Goal: Task Accomplishment & Management: Use online tool/utility

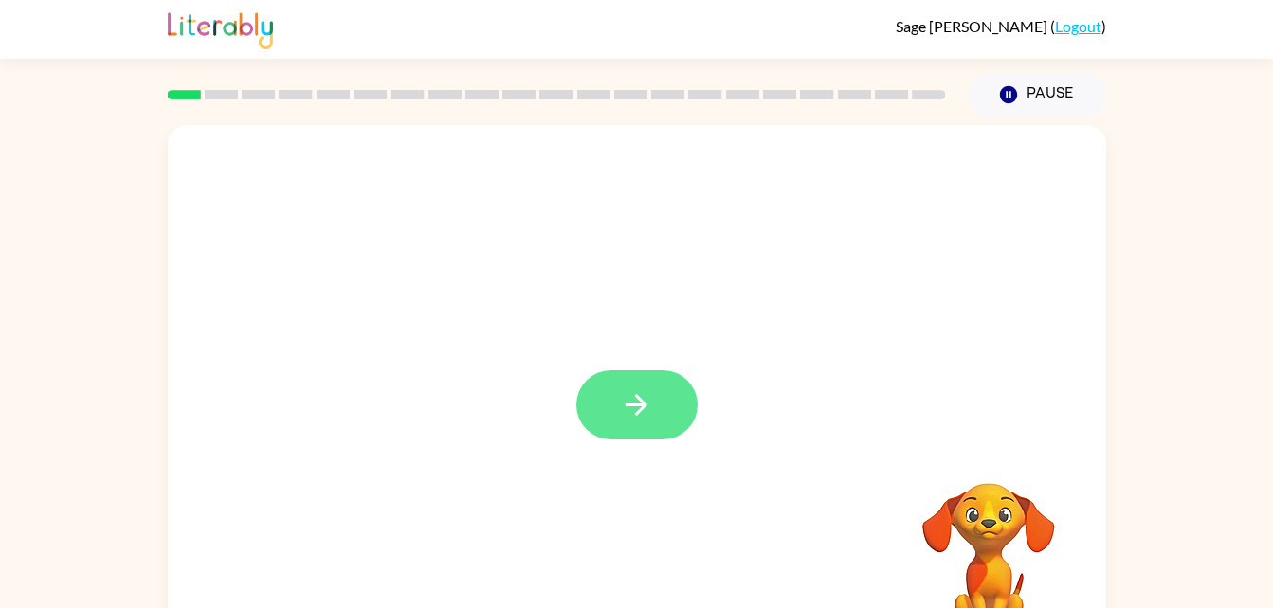
click at [628, 409] on icon "button" at bounding box center [636, 405] width 33 height 33
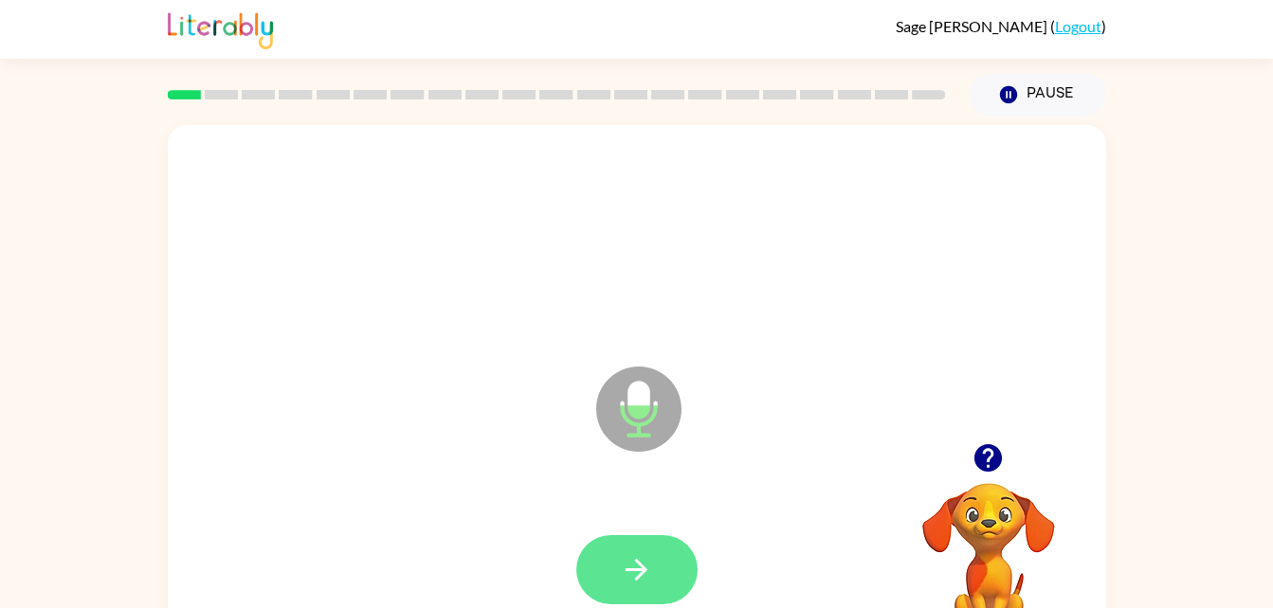
click at [654, 568] on button "button" at bounding box center [636, 570] width 121 height 69
click at [625, 549] on button "button" at bounding box center [636, 570] width 121 height 69
click at [645, 557] on icon "button" at bounding box center [636, 570] width 33 height 33
click at [608, 558] on button "button" at bounding box center [636, 570] width 121 height 69
click at [635, 566] on icon "button" at bounding box center [636, 570] width 33 height 33
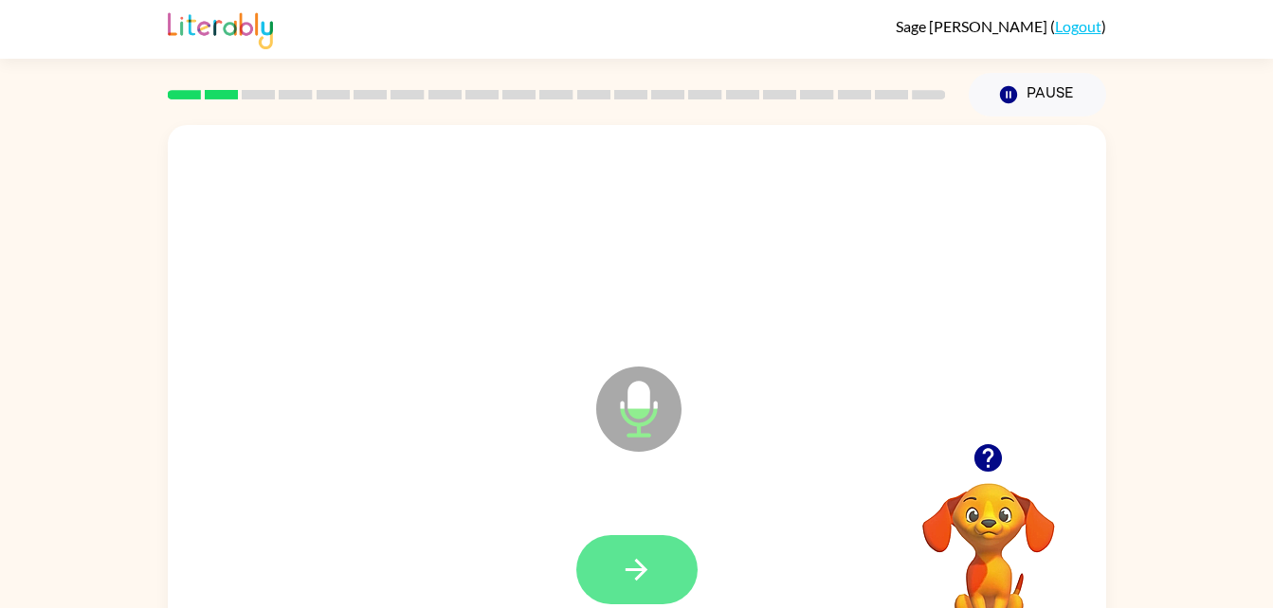
click at [649, 569] on icon "button" at bounding box center [636, 570] width 33 height 33
click at [943, 558] on video "Your browser must support playing .mp4 files to use Literably. Please try using…" at bounding box center [989, 549] width 190 height 190
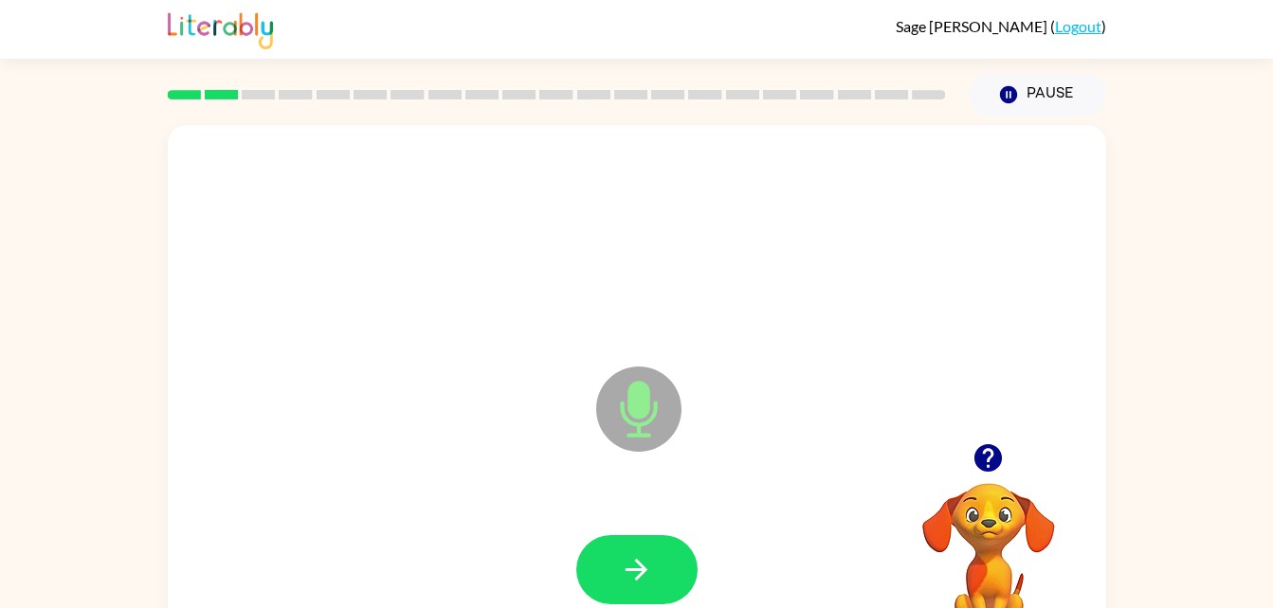
click at [943, 558] on video "Your browser must support playing .mp4 files to use Literably. Please try using…" at bounding box center [989, 549] width 190 height 190
drag, startPoint x: 943, startPoint y: 558, endPoint x: 839, endPoint y: 523, distance: 110.0
click at [839, 523] on div "Microphone The Microphone is here when it is your turn to talk Your browser mus…" at bounding box center [637, 395] width 938 height 541
click at [651, 581] on icon "button" at bounding box center [636, 570] width 33 height 33
click at [988, 509] on video "Your browser must support playing .mp4 files to use Literably. Please try using…" at bounding box center [989, 549] width 190 height 190
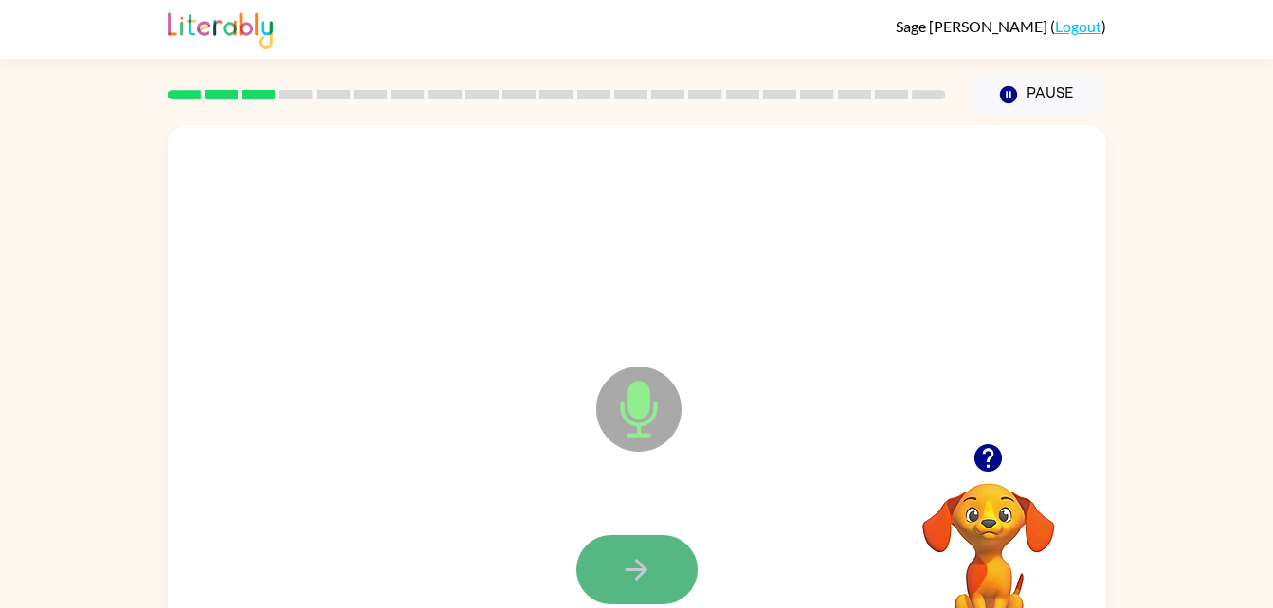
click at [679, 580] on button "button" at bounding box center [636, 570] width 121 height 69
click at [661, 580] on button "button" at bounding box center [636, 570] width 121 height 69
click at [627, 560] on icon "button" at bounding box center [636, 570] width 33 height 33
click at [962, 549] on video "Your browser must support playing .mp4 files to use Literably. Please try using…" at bounding box center [989, 549] width 190 height 190
click at [624, 414] on icon "Microphone The Microphone is here when it is your turn to talk" at bounding box center [733, 433] width 284 height 142
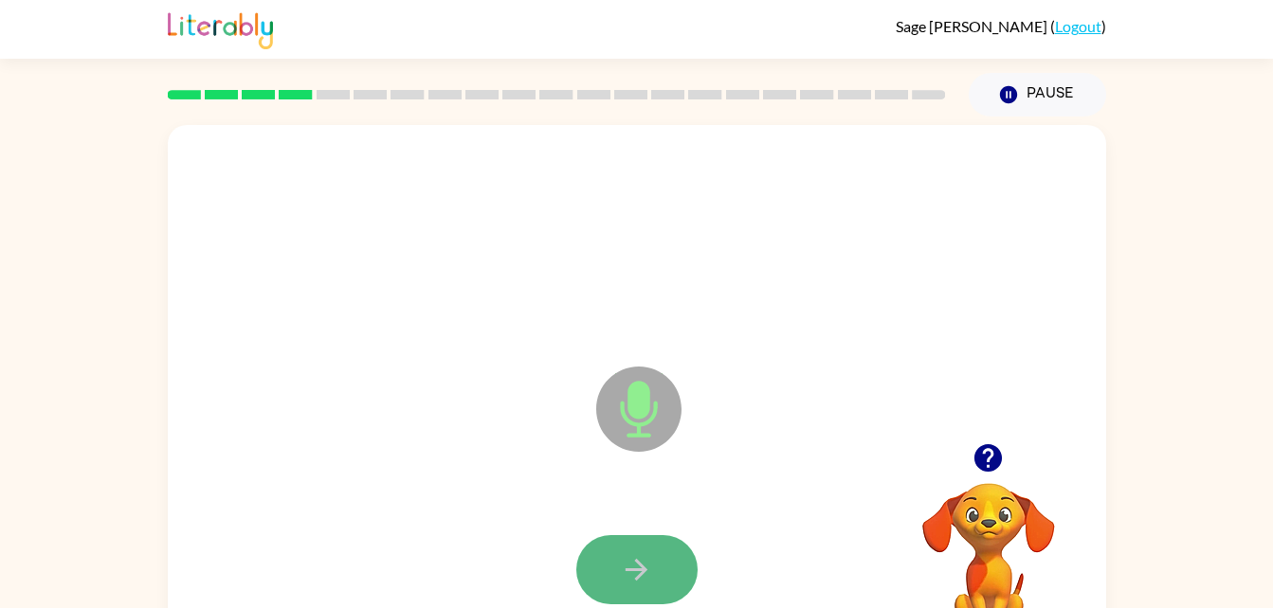
click at [637, 582] on icon "button" at bounding box center [636, 570] width 33 height 33
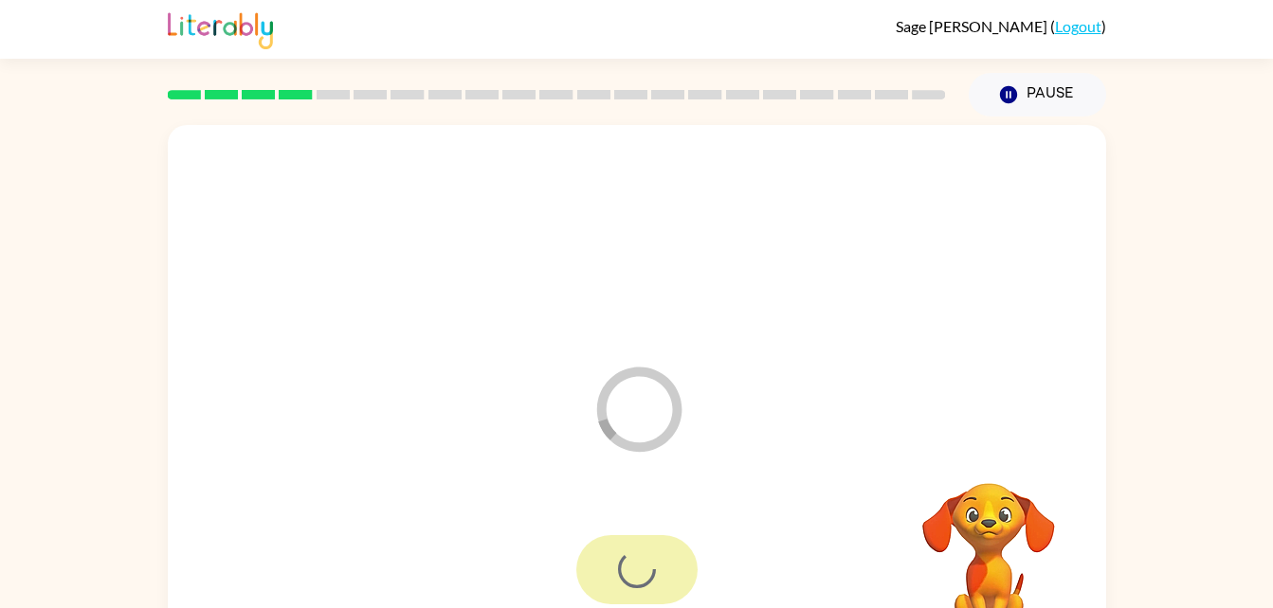
click at [641, 585] on div at bounding box center [636, 570] width 121 height 69
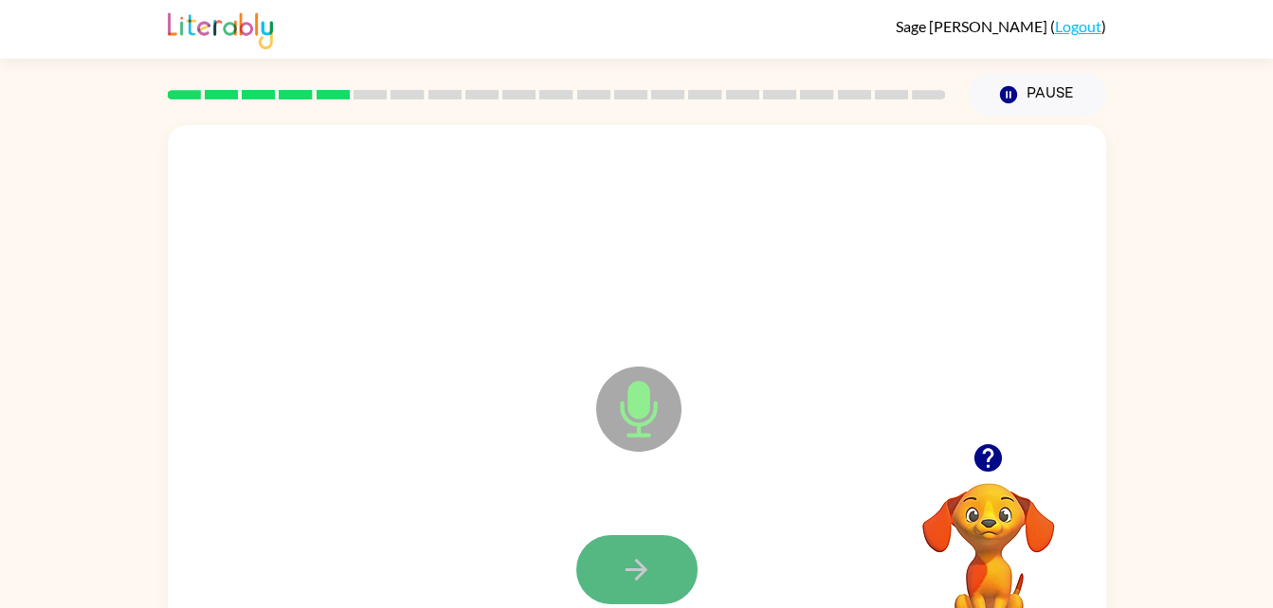
click at [641, 569] on icon "button" at bounding box center [637, 570] width 22 height 22
click at [660, 576] on button "button" at bounding box center [636, 570] width 121 height 69
click at [631, 561] on icon "button" at bounding box center [636, 570] width 33 height 33
click at [644, 560] on icon "button" at bounding box center [636, 570] width 33 height 33
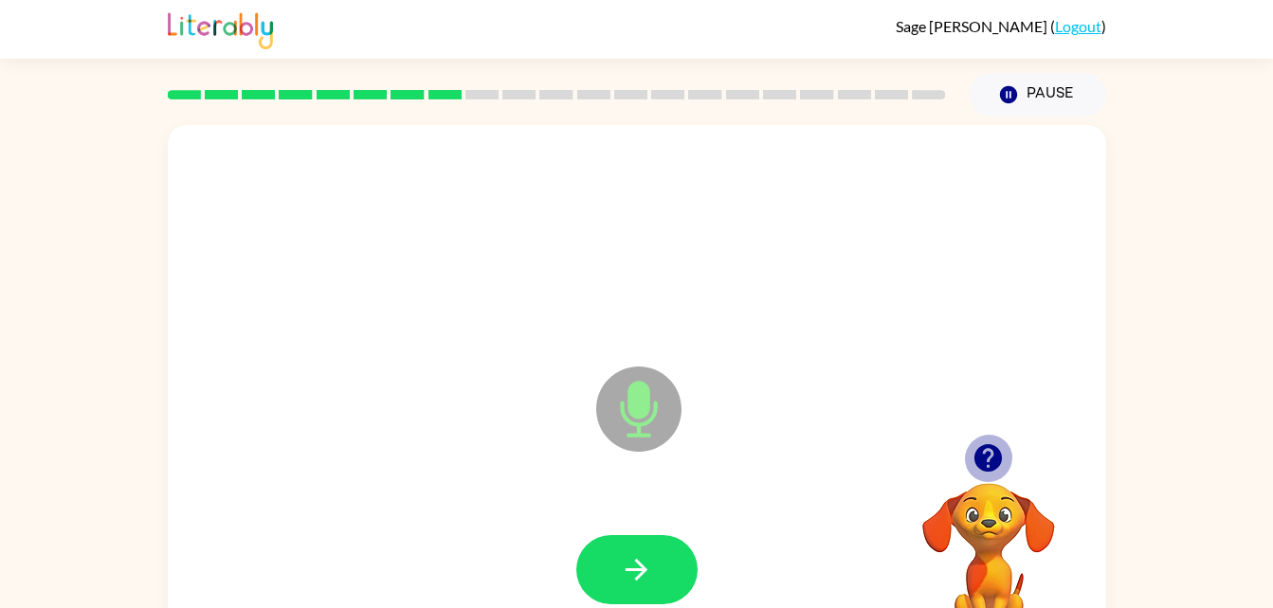
click at [980, 456] on icon "button" at bounding box center [987, 458] width 27 height 27
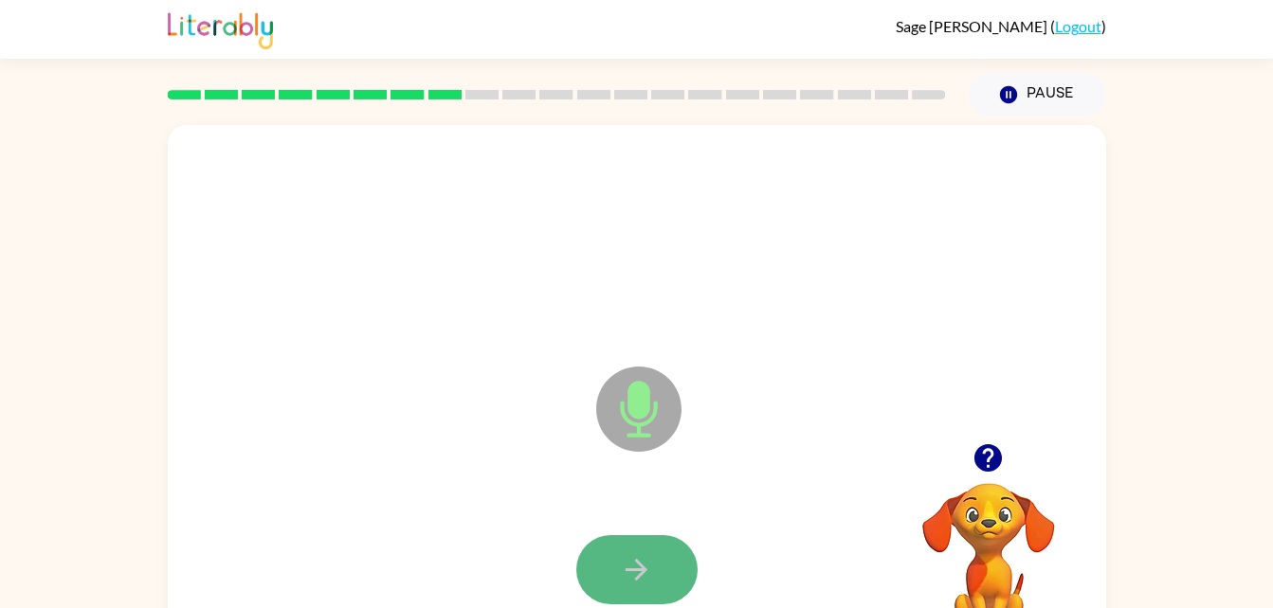
click at [661, 561] on button "button" at bounding box center [636, 570] width 121 height 69
click at [666, 568] on button "button" at bounding box center [636, 570] width 121 height 69
click at [610, 565] on button "button" at bounding box center [636, 570] width 121 height 69
click at [1008, 446] on button "button" at bounding box center [988, 458] width 48 height 48
click at [645, 560] on icon "button" at bounding box center [636, 570] width 33 height 33
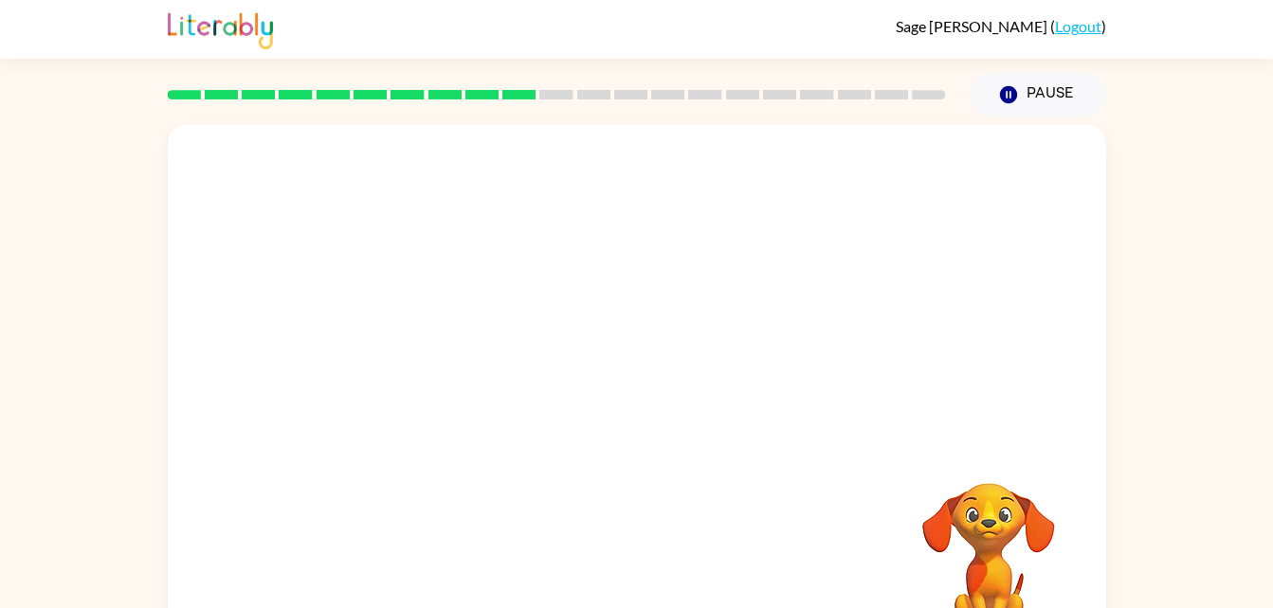
click at [820, 304] on div at bounding box center [637, 240] width 900 height 155
click at [817, 268] on div at bounding box center [637, 240] width 900 height 155
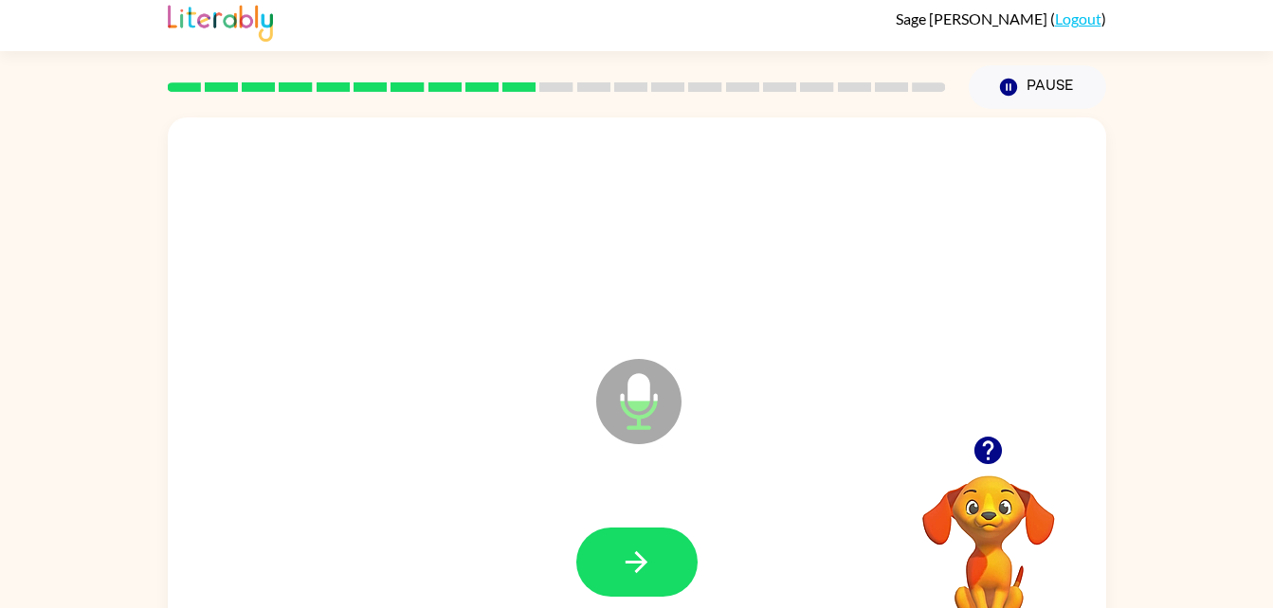
scroll to position [9, 0]
click at [977, 443] on icon "button" at bounding box center [987, 449] width 27 height 27
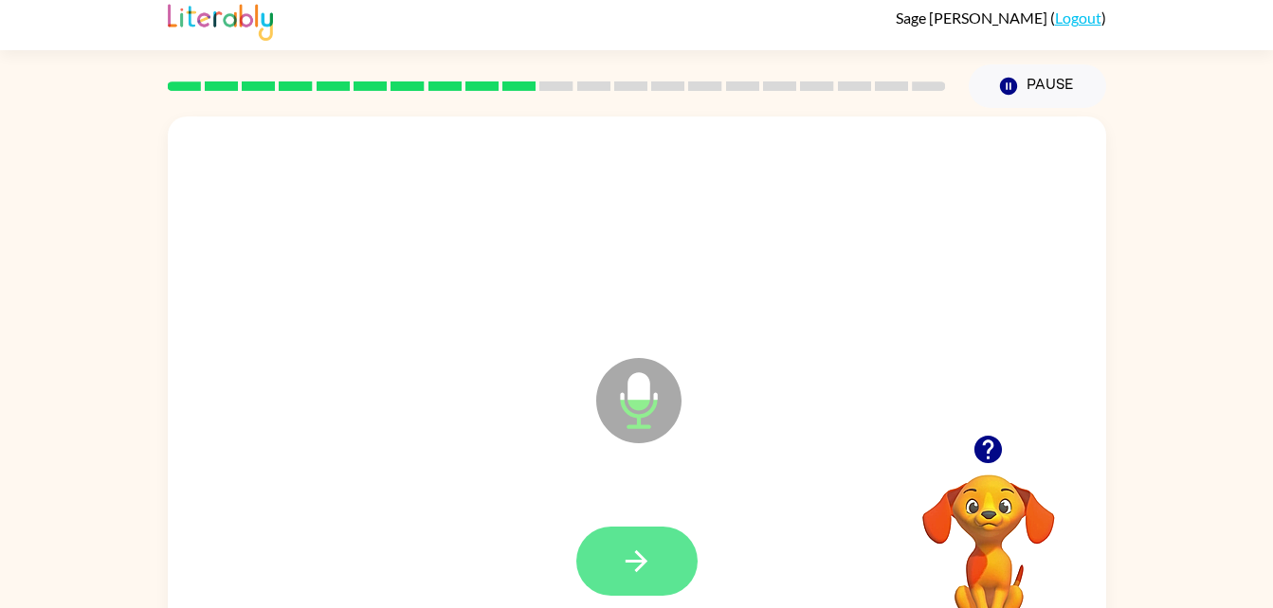
click at [627, 554] on icon "button" at bounding box center [636, 561] width 33 height 33
click at [627, 559] on icon "button" at bounding box center [636, 561] width 33 height 33
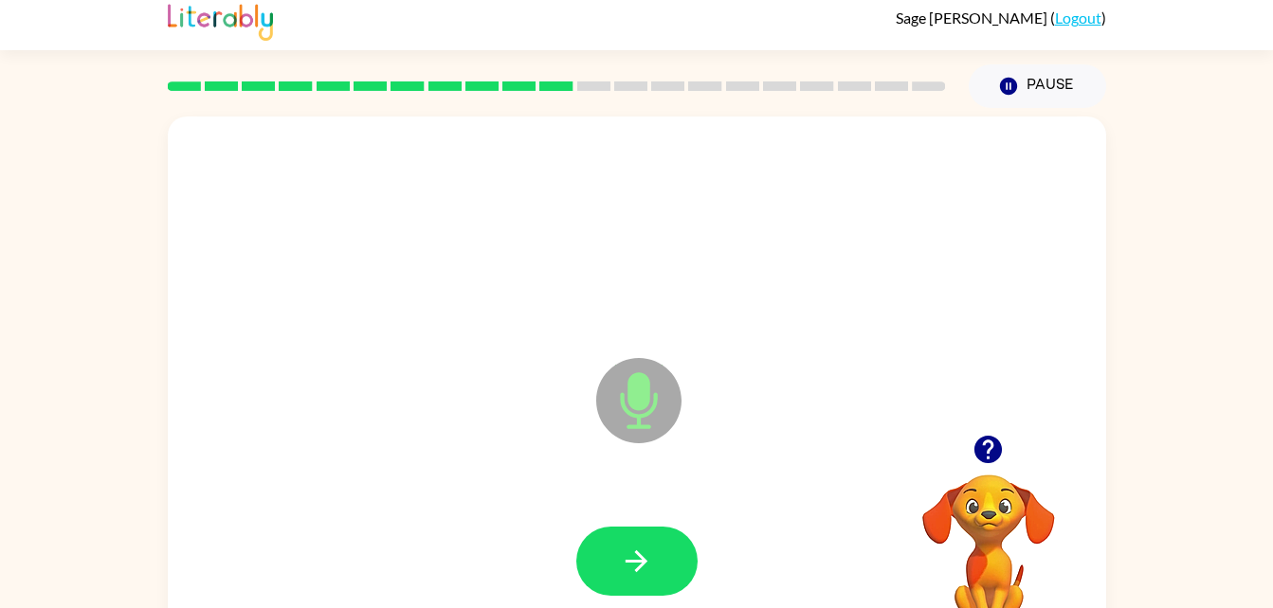
click at [974, 541] on video "Your browser must support playing .mp4 files to use Literably. Please try using…" at bounding box center [989, 540] width 190 height 190
click at [638, 552] on icon "button" at bounding box center [636, 561] width 33 height 33
click at [671, 553] on button "button" at bounding box center [636, 561] width 121 height 69
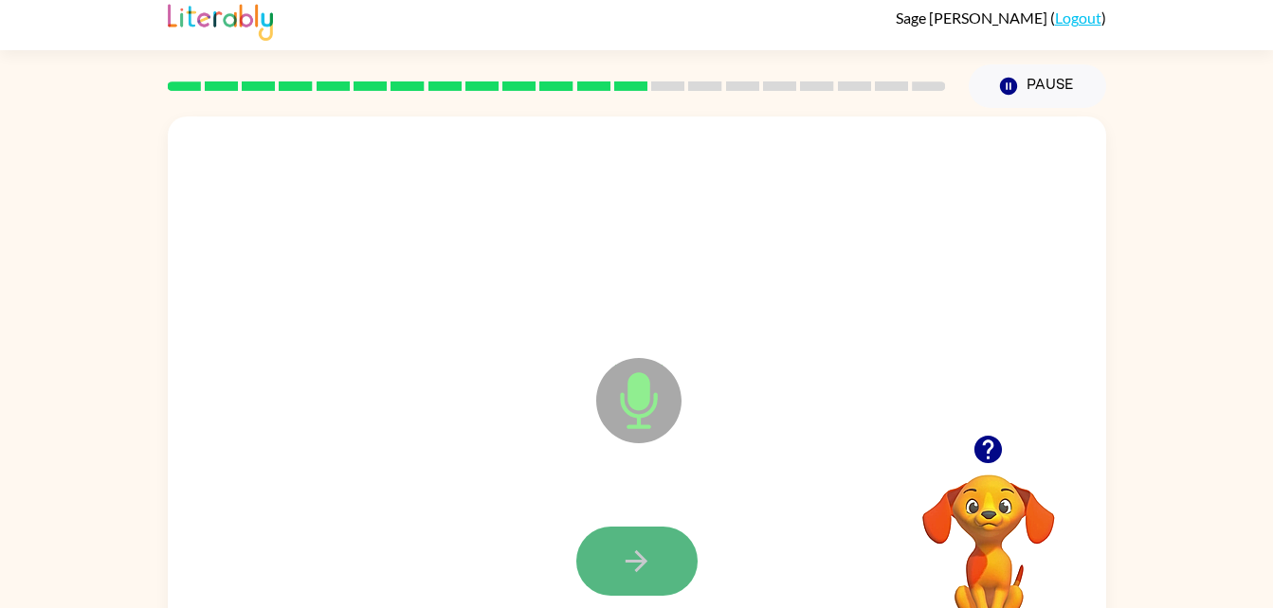
click at [647, 554] on icon "button" at bounding box center [636, 561] width 33 height 33
drag, startPoint x: 624, startPoint y: 567, endPoint x: 608, endPoint y: 580, distance: 20.9
click at [608, 580] on button "button" at bounding box center [636, 561] width 121 height 69
click at [625, 574] on icon "button" at bounding box center [636, 561] width 33 height 33
click at [627, 567] on icon "button" at bounding box center [636, 561] width 33 height 33
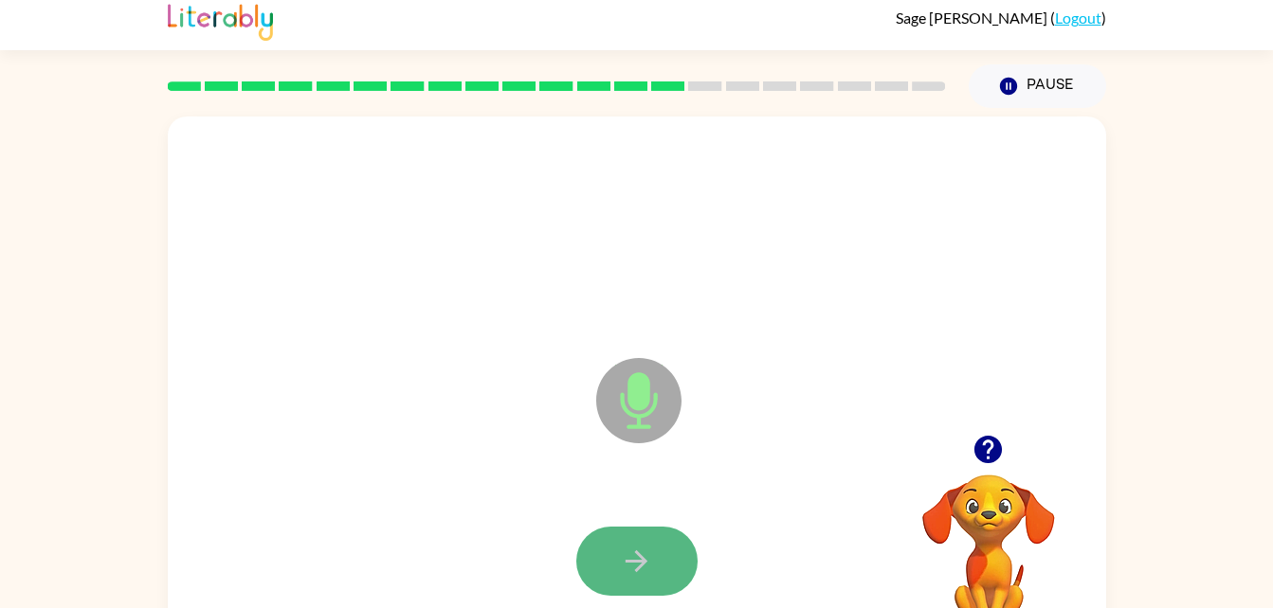
click at [660, 548] on button "button" at bounding box center [636, 561] width 121 height 69
click at [628, 580] on button "button" at bounding box center [636, 561] width 121 height 69
click at [680, 552] on button "button" at bounding box center [636, 561] width 121 height 69
click at [652, 567] on icon "button" at bounding box center [636, 561] width 33 height 33
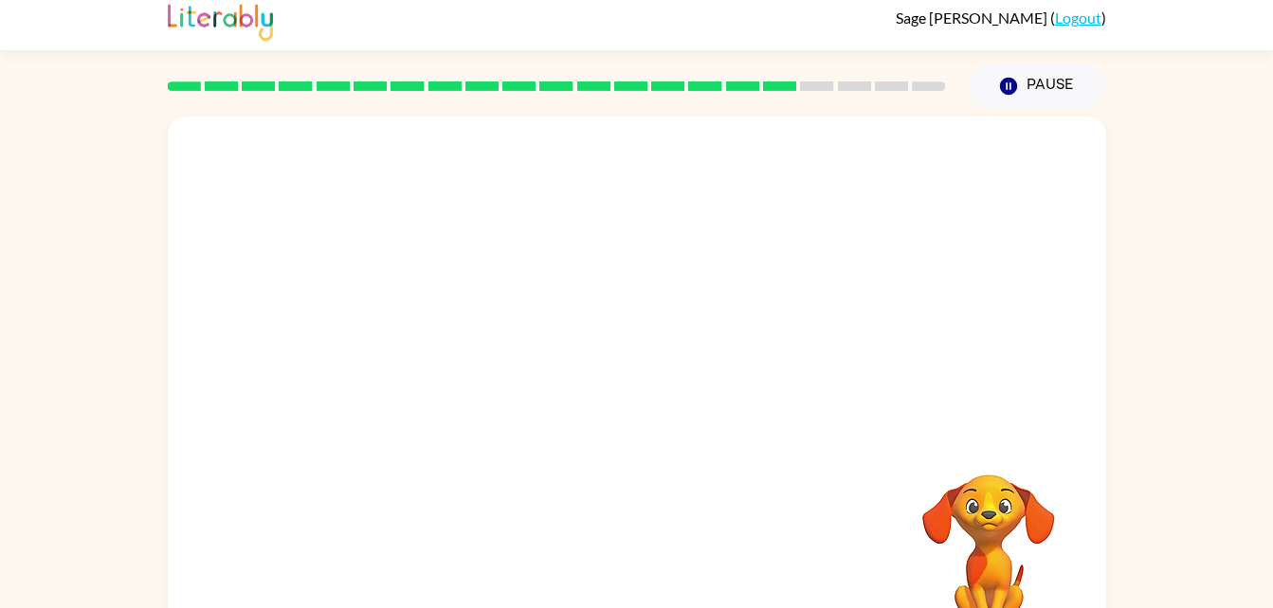
click at [976, 538] on video "Your browser must support playing .mp4 files to use Literably. Please try using…" at bounding box center [989, 540] width 190 height 190
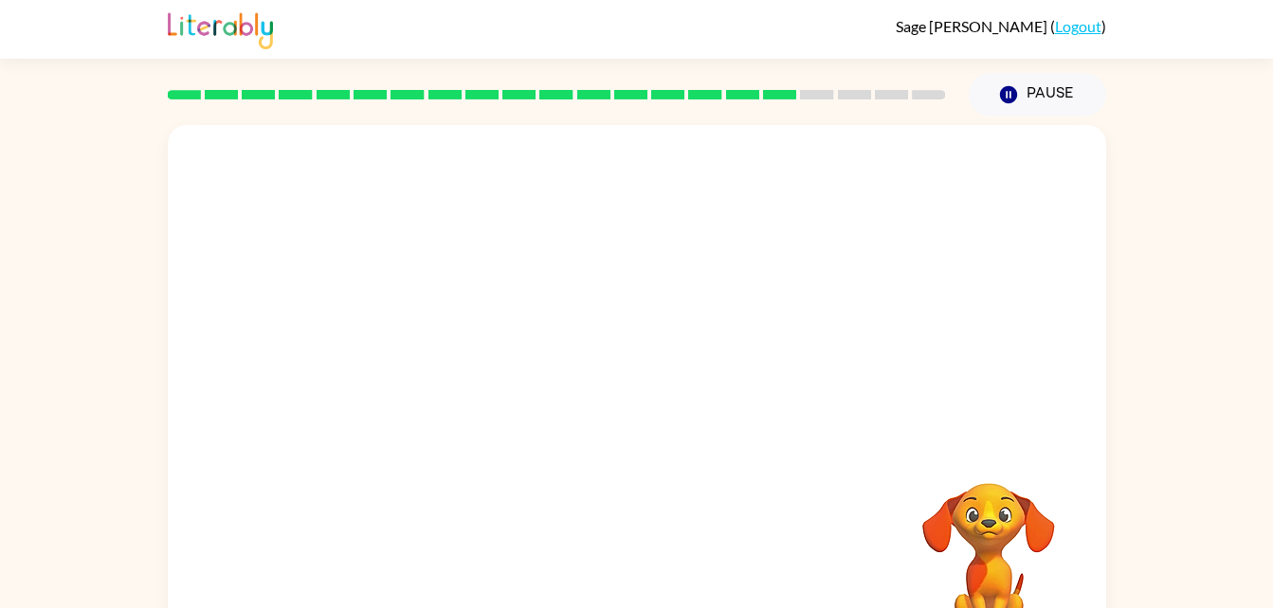
scroll to position [58, 0]
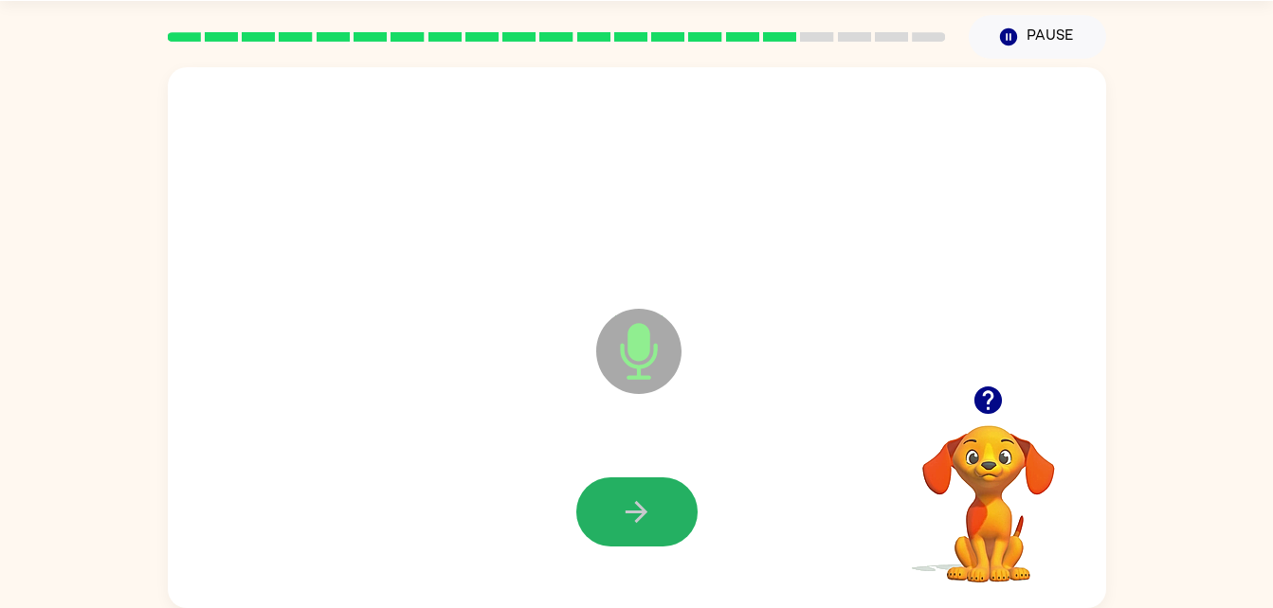
click at [617, 505] on button "button" at bounding box center [636, 512] width 121 height 69
drag, startPoint x: 617, startPoint y: 505, endPoint x: 608, endPoint y: 575, distance: 70.7
click at [608, 575] on div at bounding box center [637, 512] width 900 height 155
click at [677, 523] on button "button" at bounding box center [636, 512] width 121 height 69
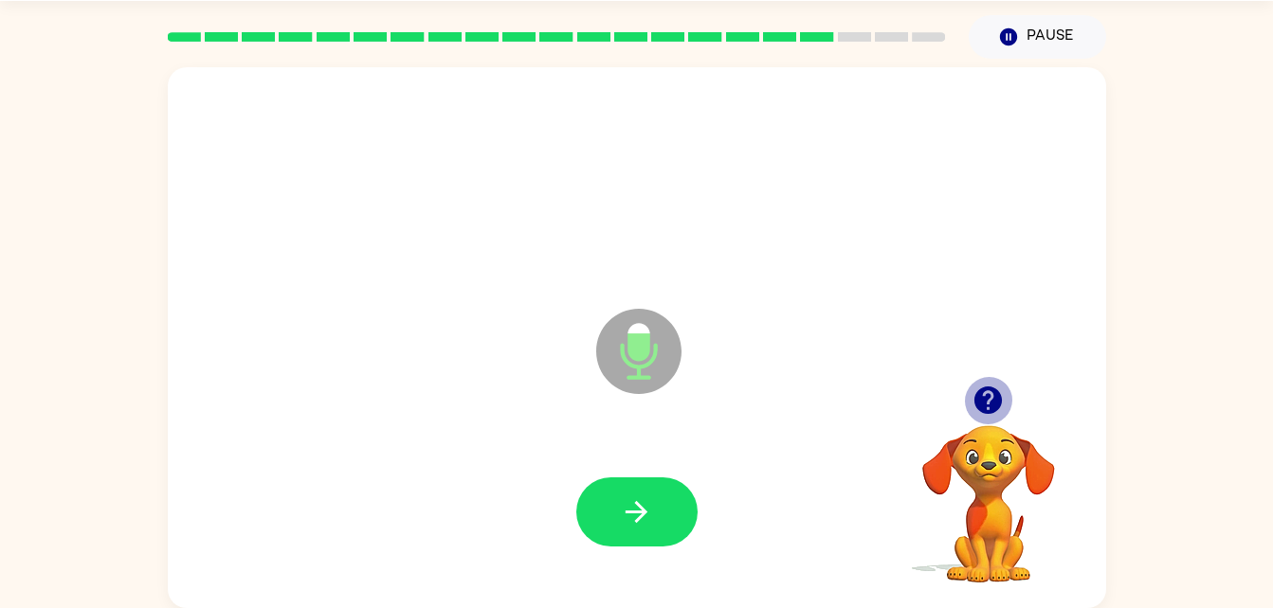
click at [982, 390] on icon "button" at bounding box center [987, 400] width 27 height 27
click at [626, 553] on div at bounding box center [637, 512] width 900 height 155
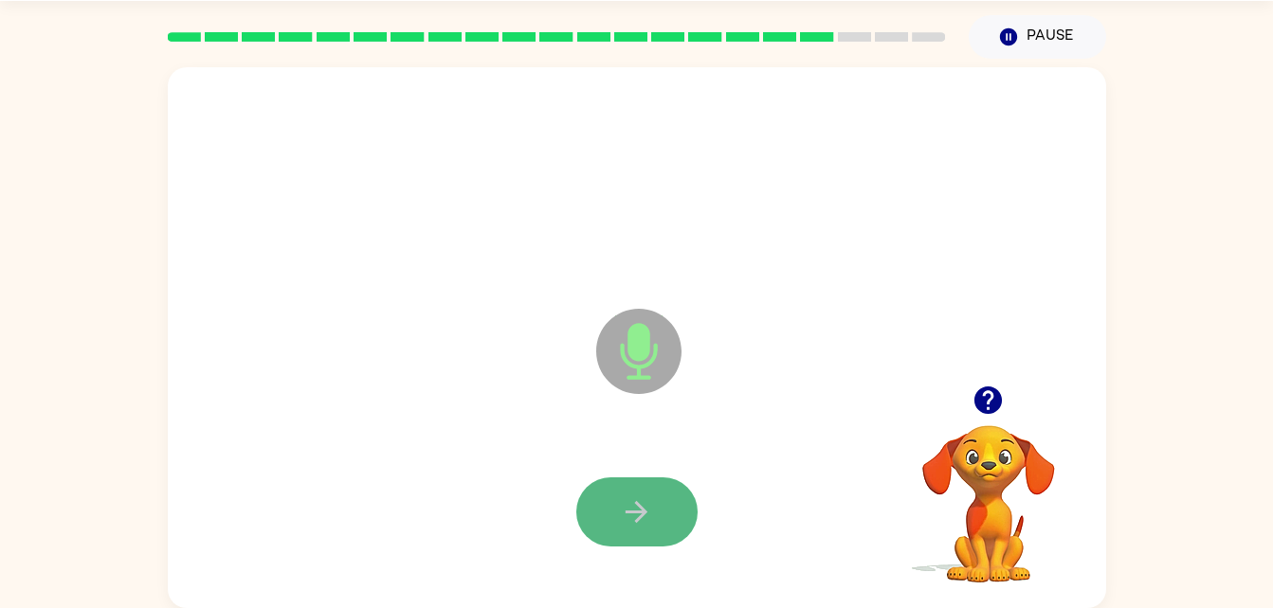
click at [637, 527] on icon "button" at bounding box center [636, 512] width 33 height 33
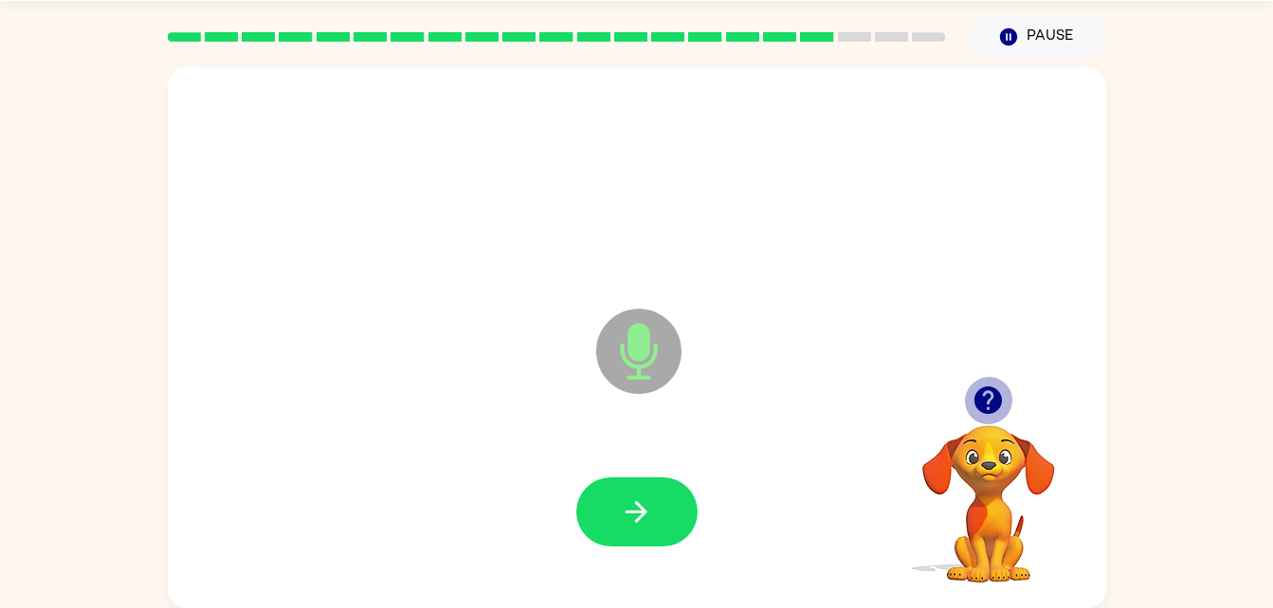
click at [1007, 408] on button "button" at bounding box center [988, 400] width 48 height 48
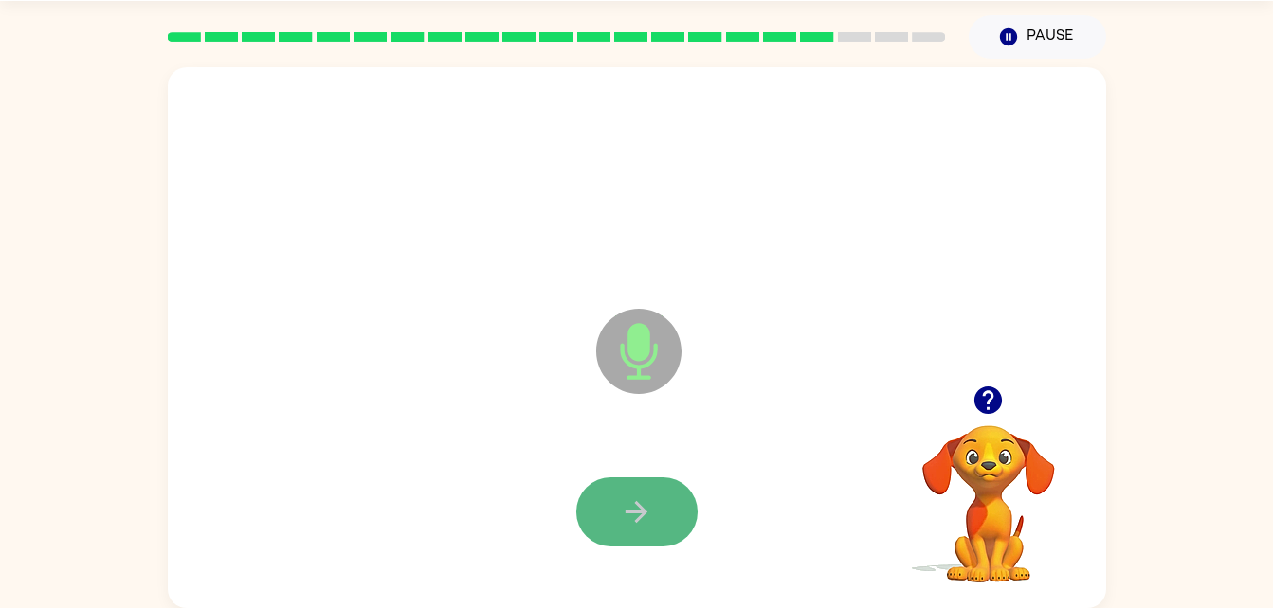
click at [627, 487] on button "button" at bounding box center [636, 512] width 121 height 69
click at [643, 505] on icon "button" at bounding box center [636, 512] width 33 height 33
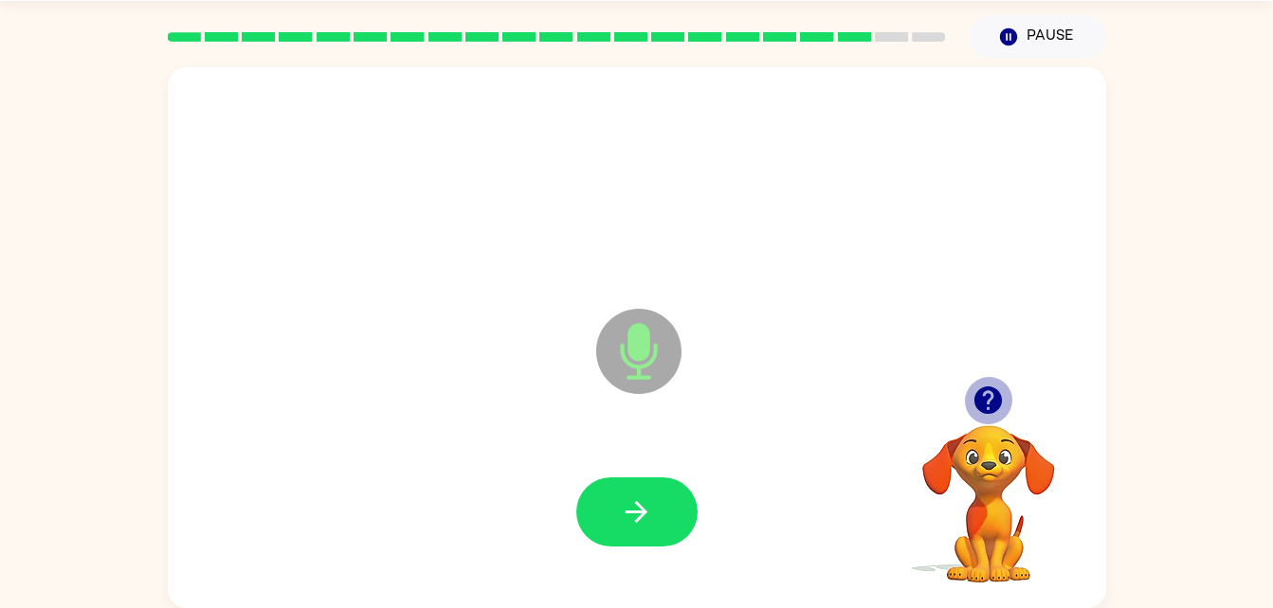
click at [990, 392] on icon "button" at bounding box center [987, 400] width 33 height 33
click at [989, 397] on icon "button" at bounding box center [987, 400] width 27 height 27
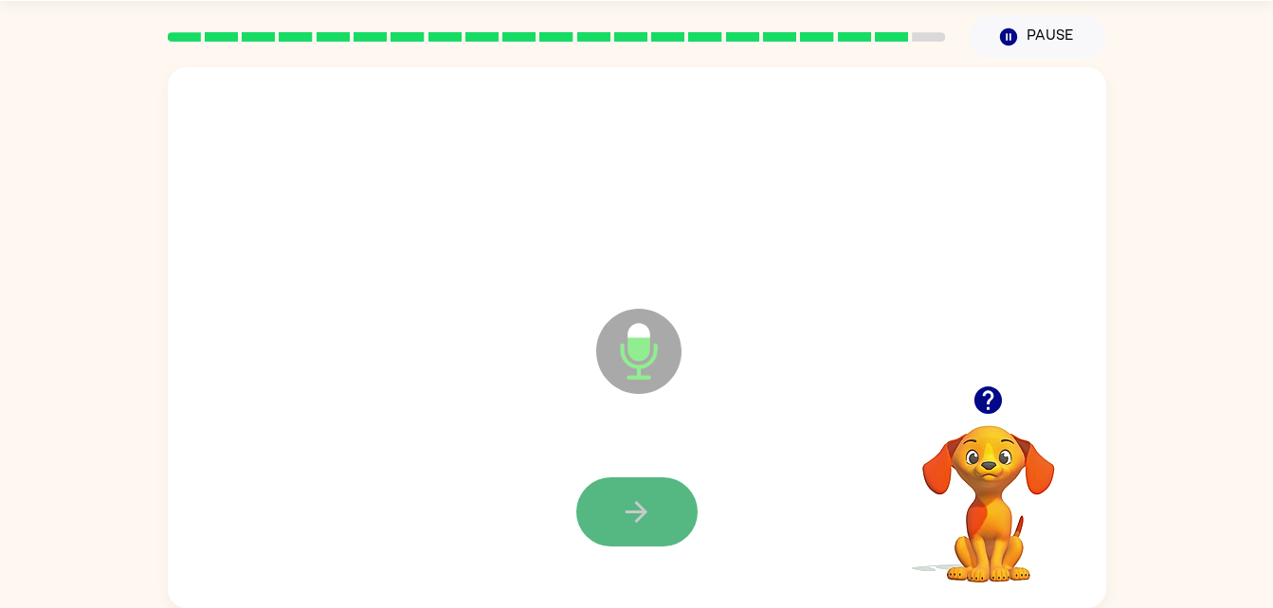
drag, startPoint x: 650, startPoint y: 507, endPoint x: 640, endPoint y: 506, distance: 10.5
click at [640, 506] on icon "button" at bounding box center [637, 512] width 22 height 22
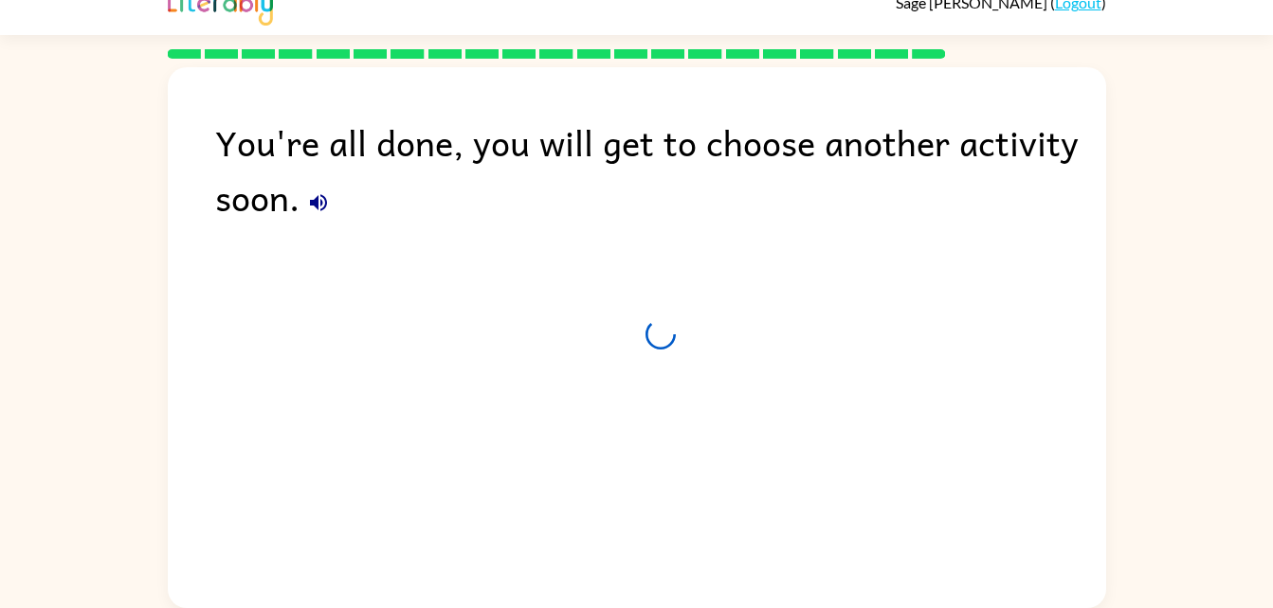
scroll to position [24, 0]
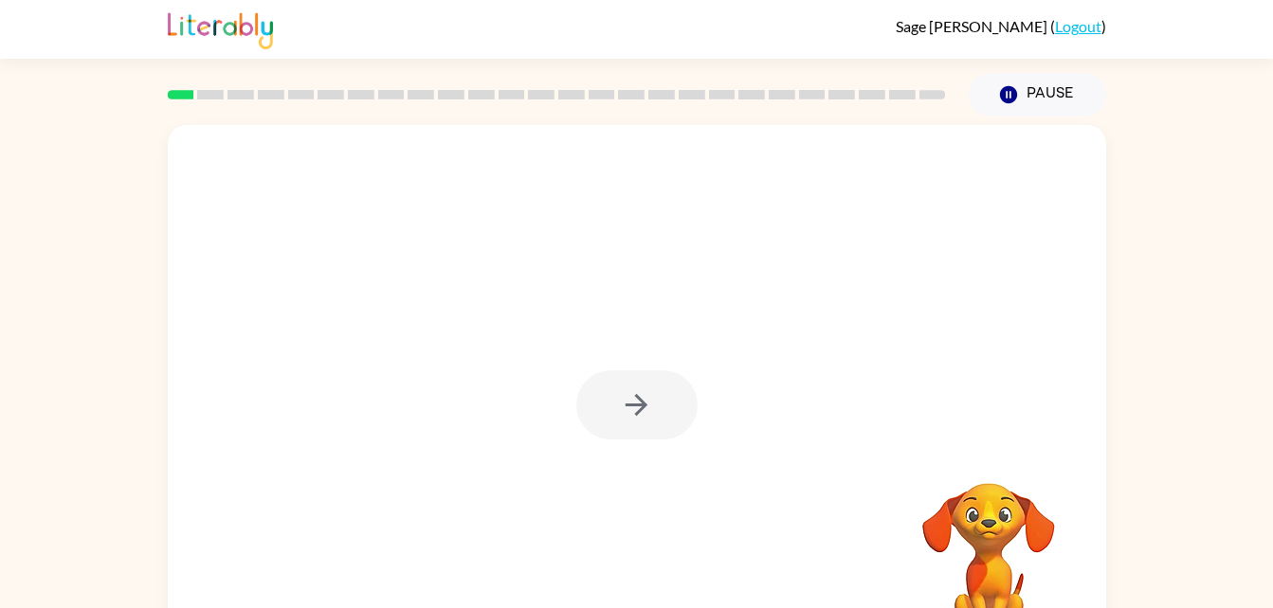
scroll to position [58, 0]
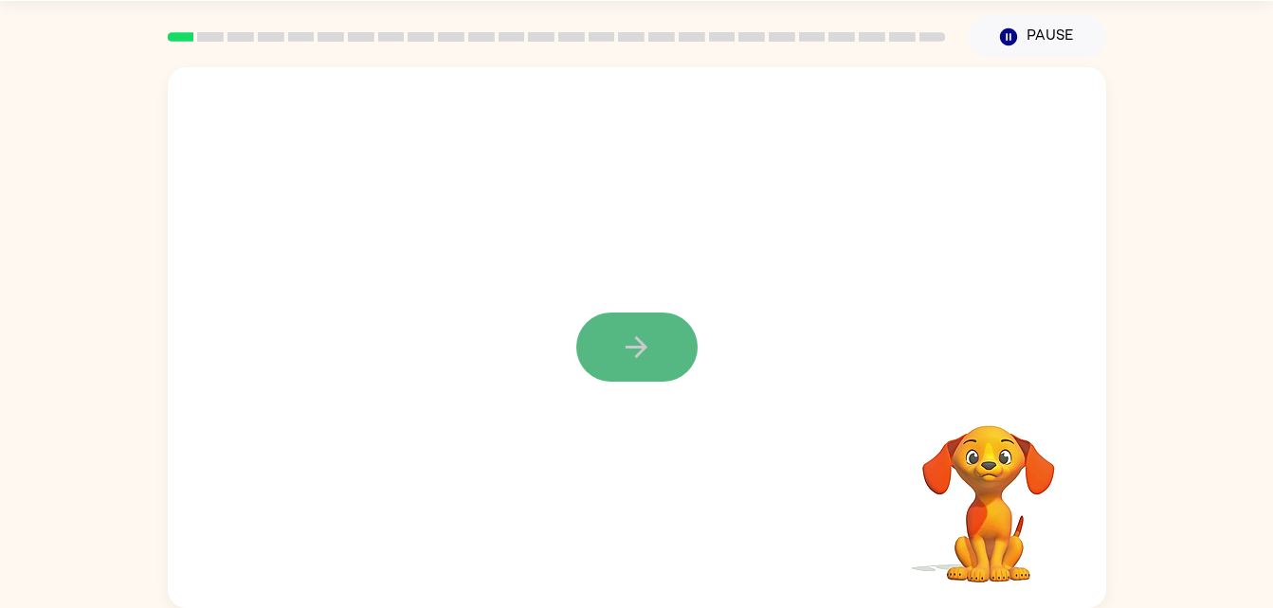
click at [636, 371] on button "button" at bounding box center [636, 347] width 121 height 69
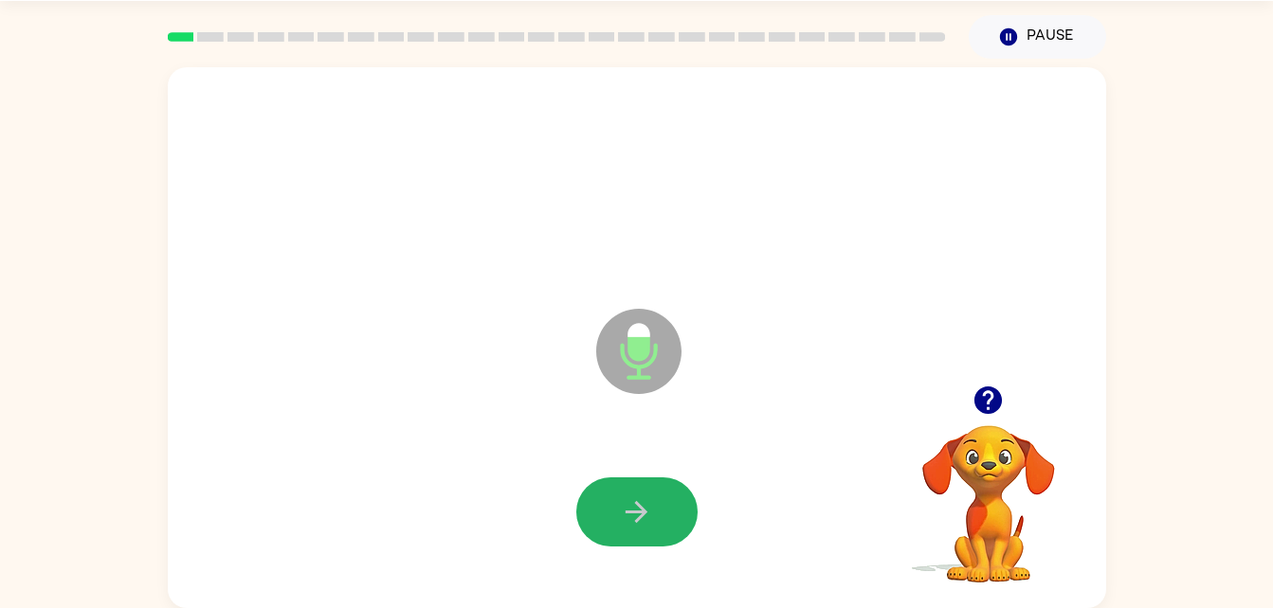
click at [644, 504] on icon "button" at bounding box center [636, 512] width 33 height 33
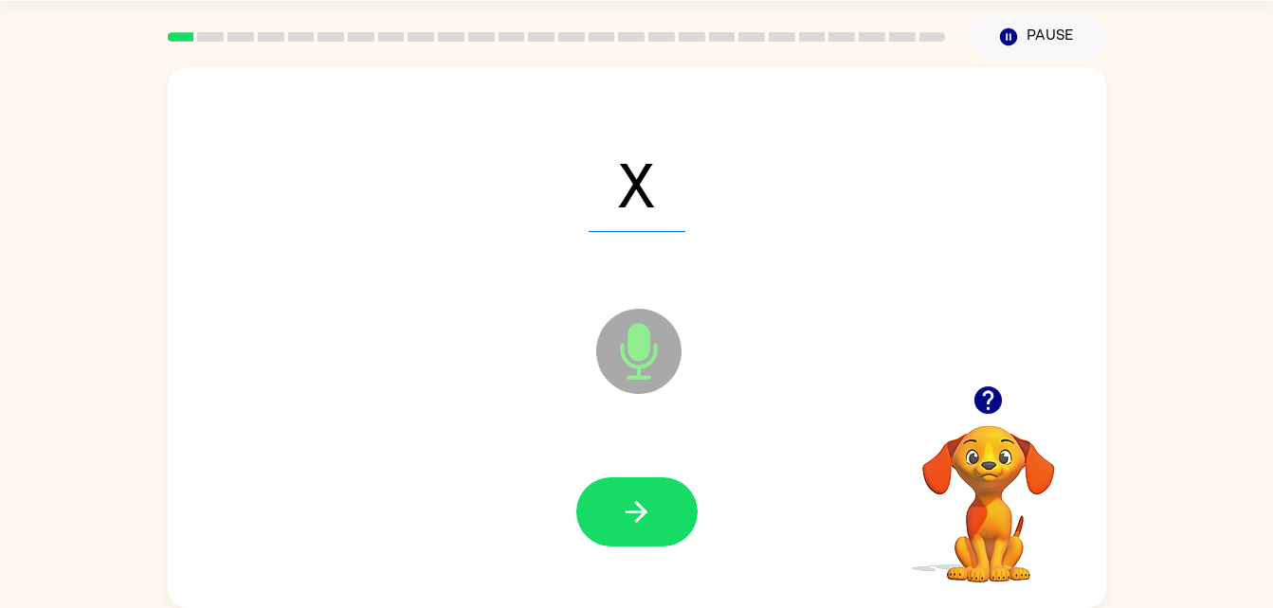
click at [584, 323] on div "Microphone The Microphone is here when it is your turn to talk" at bounding box center [591, 304] width 809 height 68
click at [648, 518] on icon "button" at bounding box center [636, 512] width 33 height 33
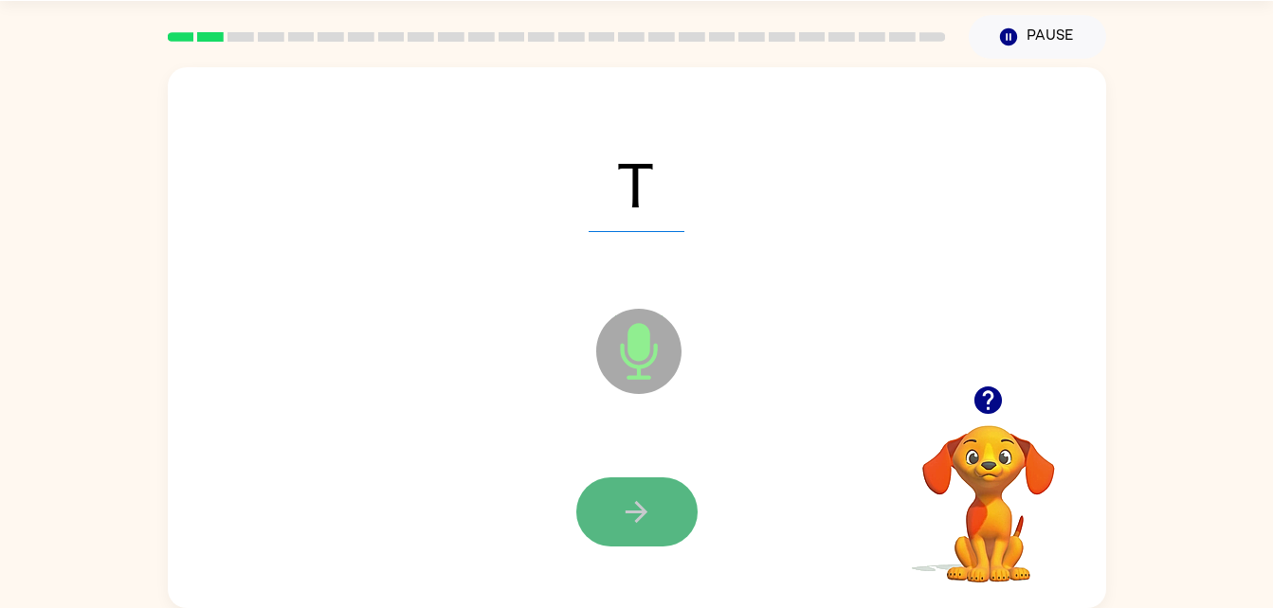
click at [596, 501] on button "button" at bounding box center [636, 512] width 121 height 69
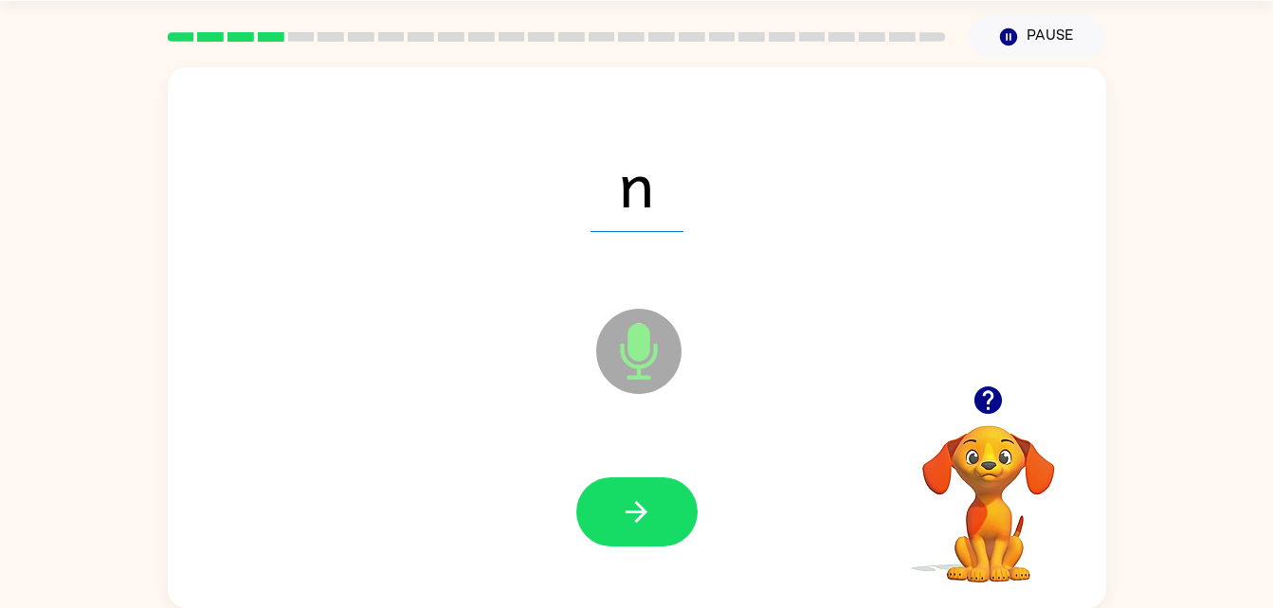
drag, startPoint x: 616, startPoint y: 541, endPoint x: 590, endPoint y: 570, distance: 38.9
click at [590, 570] on div at bounding box center [637, 512] width 900 height 155
click at [630, 525] on icon "button" at bounding box center [636, 512] width 33 height 33
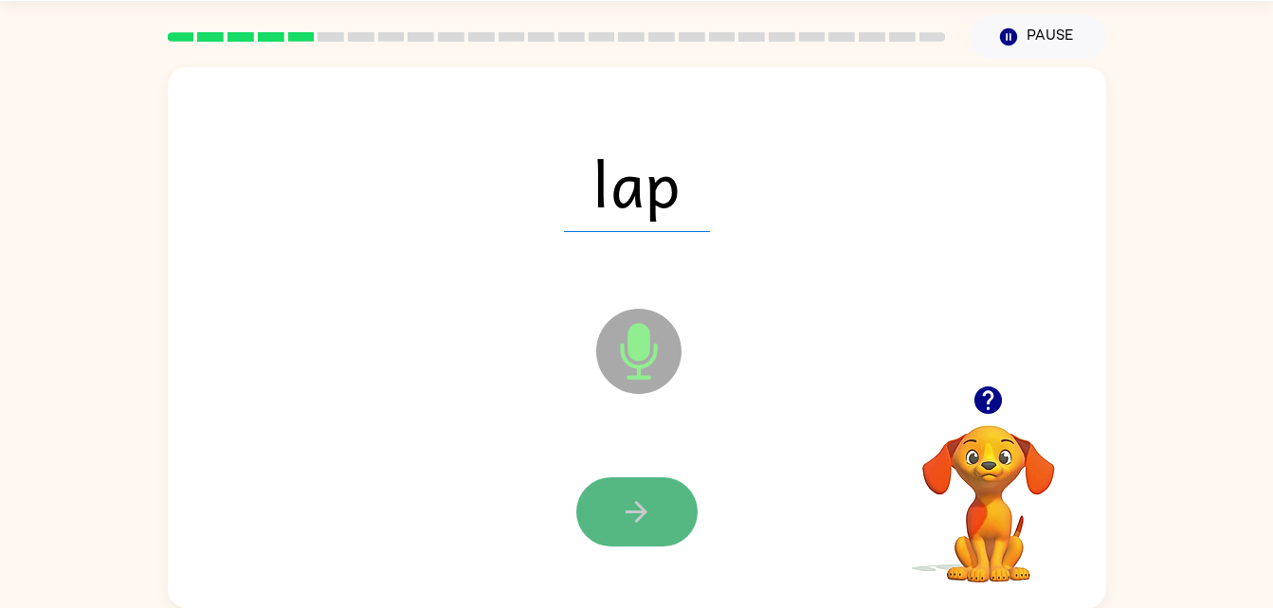
click at [662, 526] on button "button" at bounding box center [636, 512] width 121 height 69
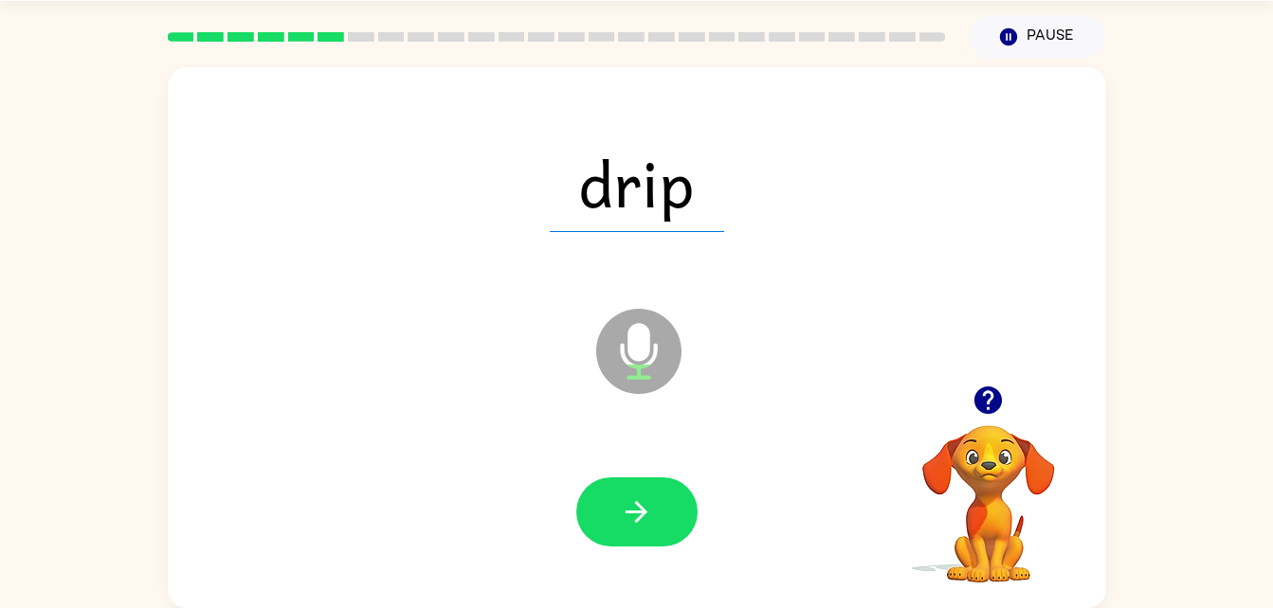
click at [588, 234] on div "drip" at bounding box center [637, 182] width 900 height 155
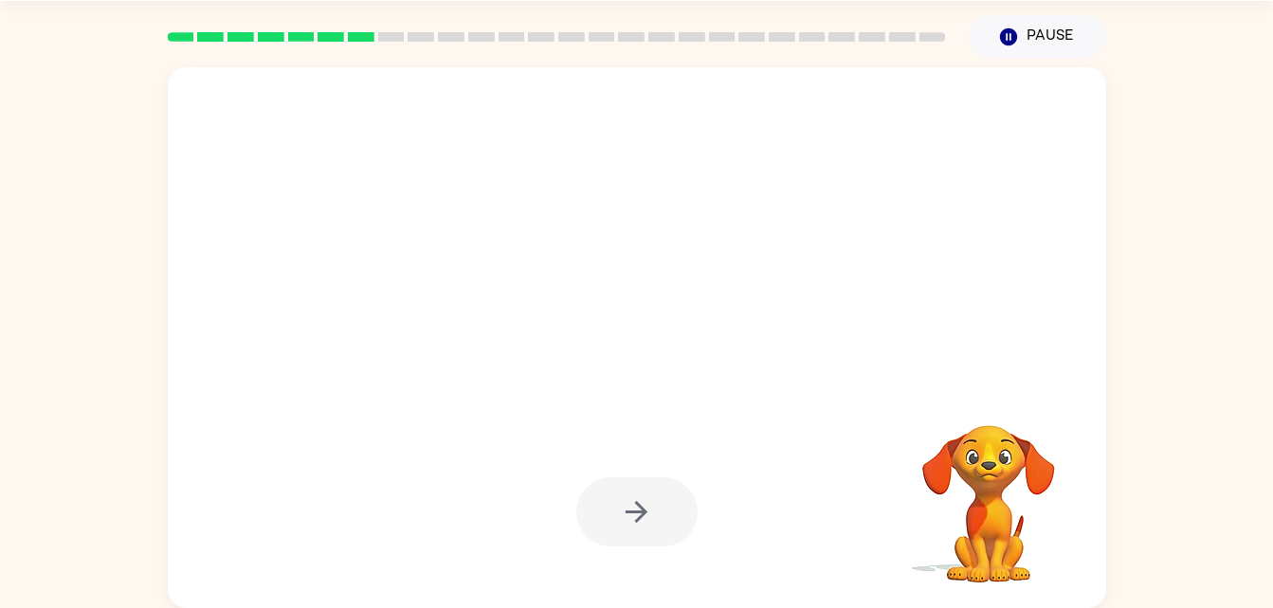
click at [626, 569] on div at bounding box center [637, 512] width 900 height 155
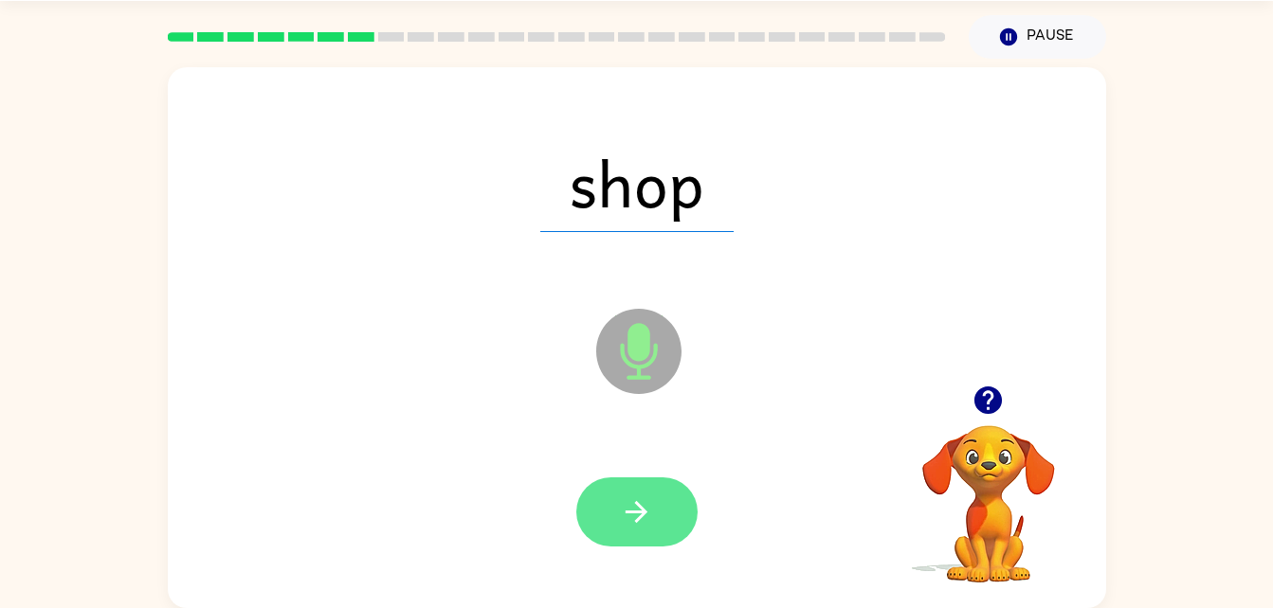
click at [667, 507] on button "button" at bounding box center [636, 512] width 121 height 69
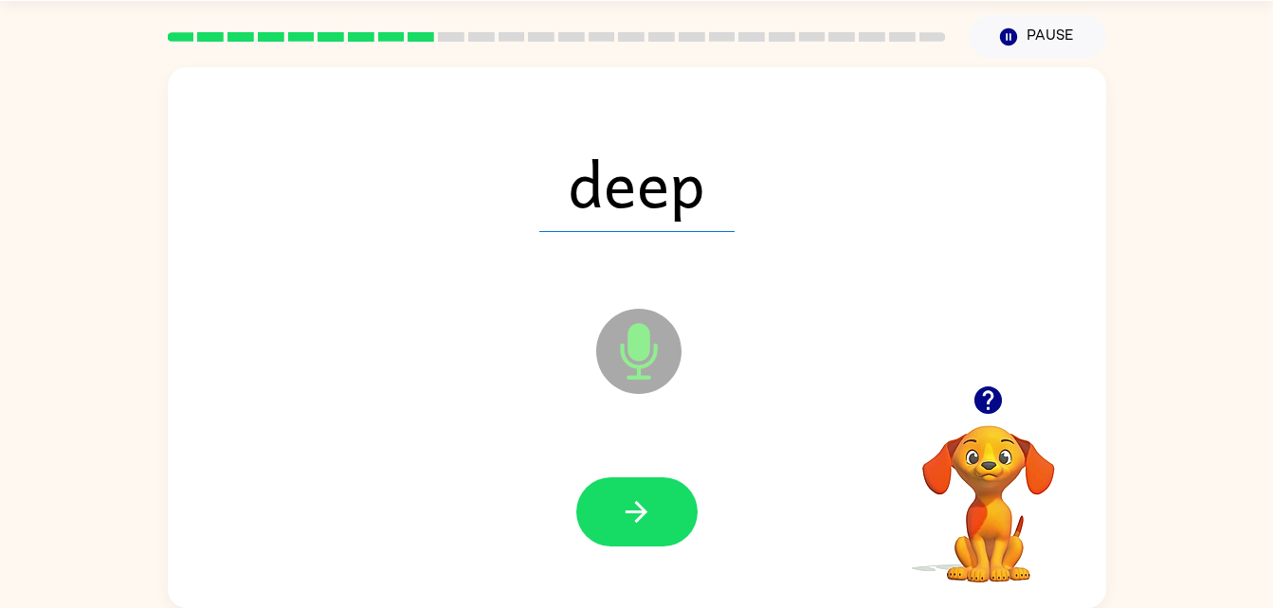
click at [592, 204] on span "deep" at bounding box center [636, 183] width 195 height 99
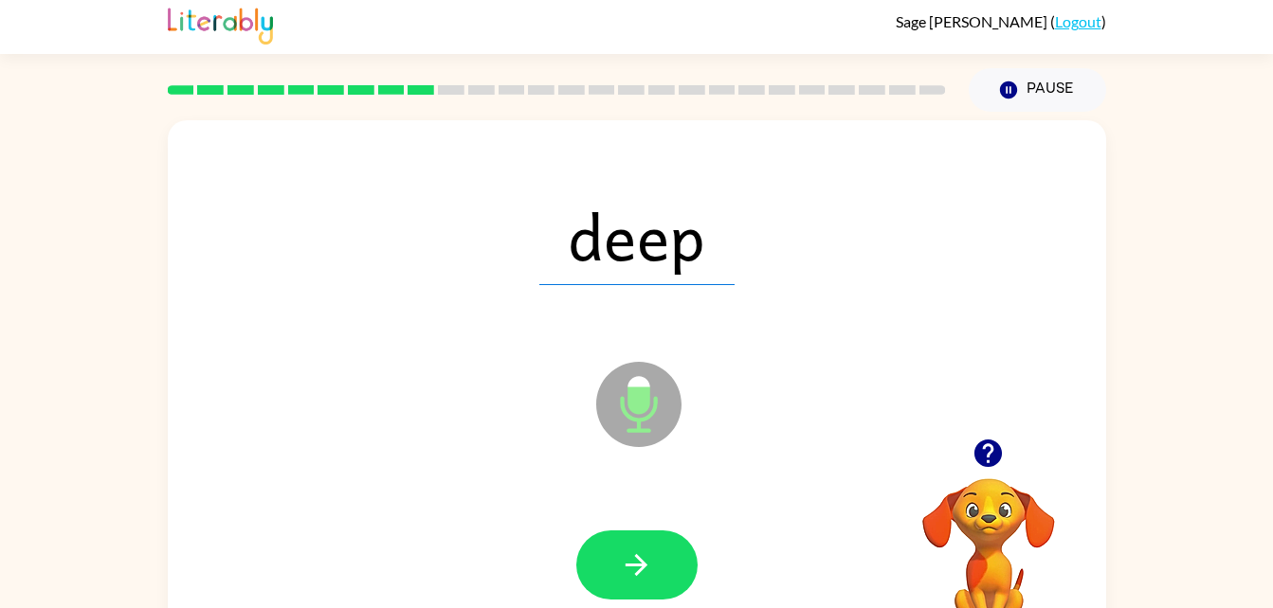
scroll to position [0, 0]
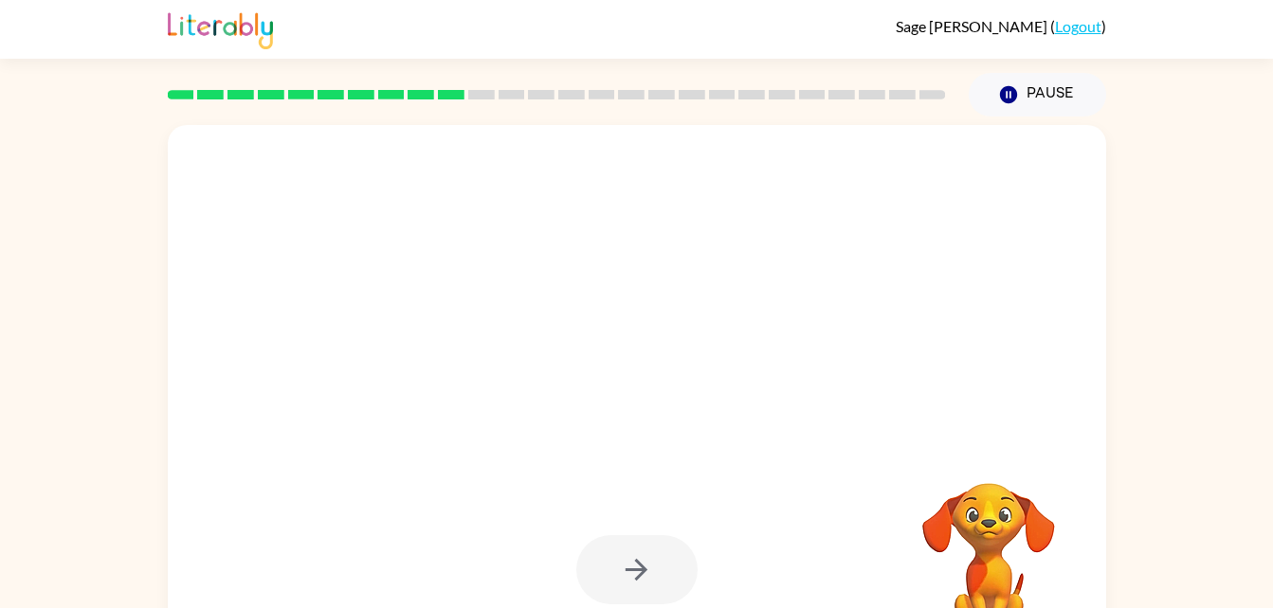
click at [644, 582] on div at bounding box center [636, 570] width 121 height 69
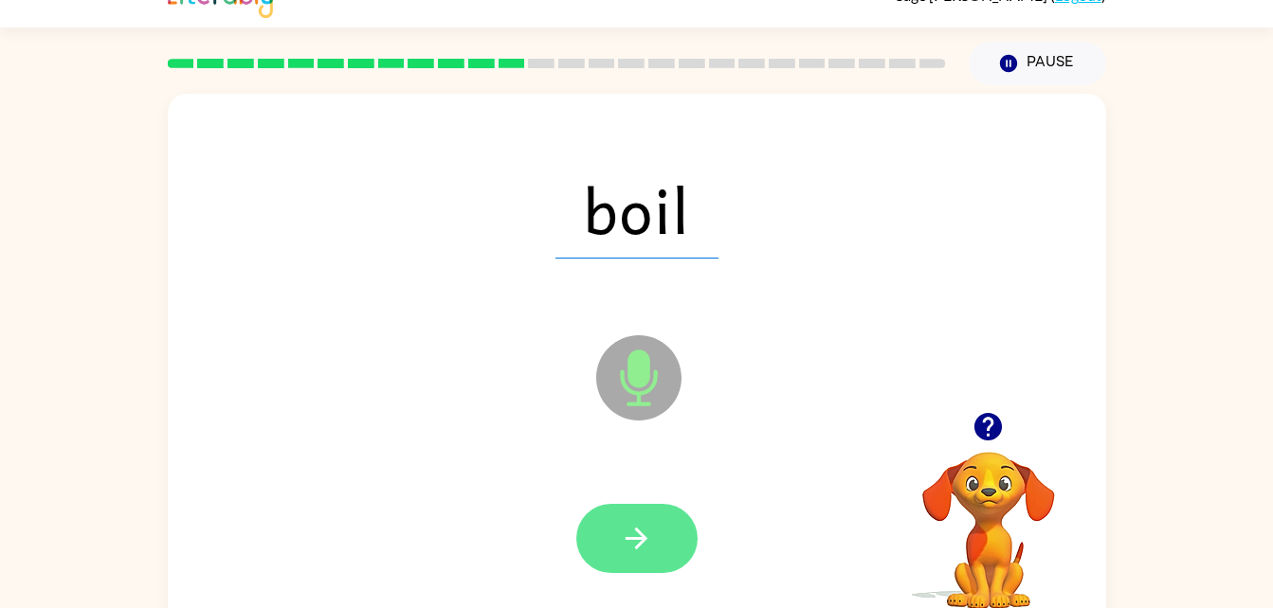
scroll to position [58, 0]
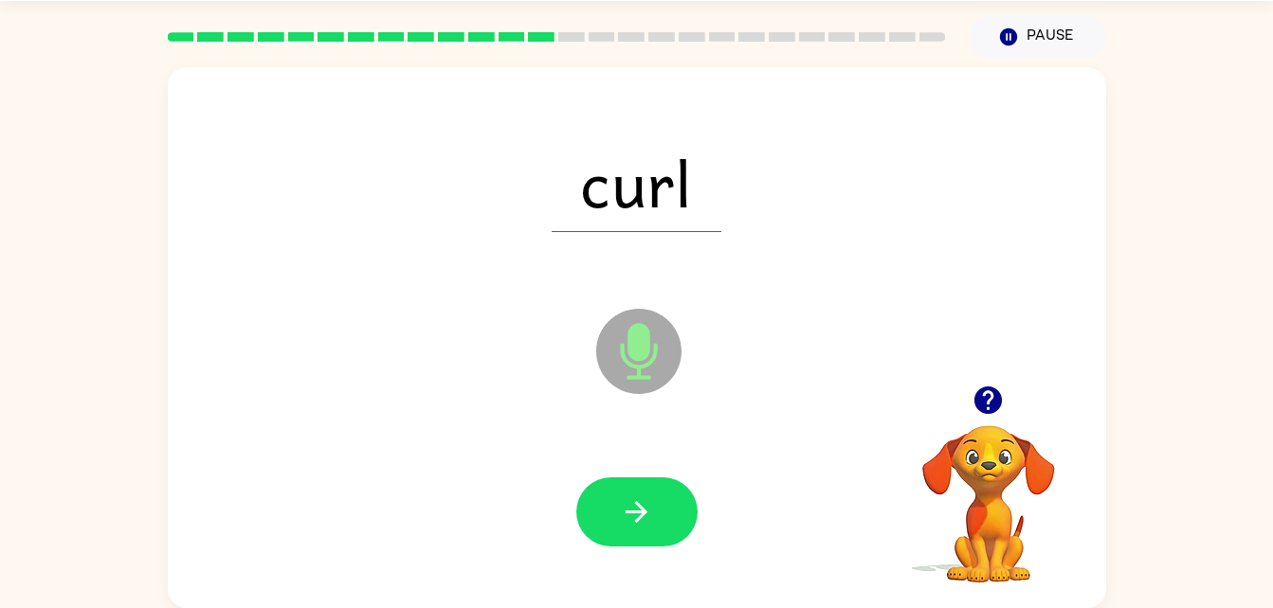
click at [886, 557] on div at bounding box center [637, 512] width 900 height 155
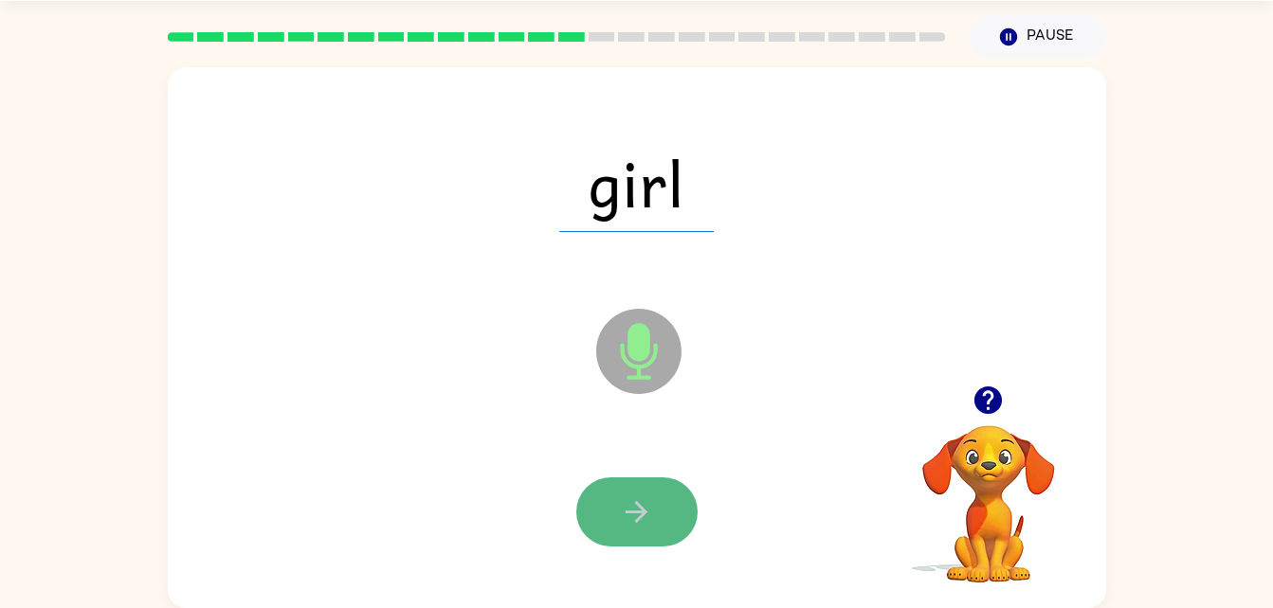
click at [643, 499] on icon "button" at bounding box center [636, 512] width 33 height 33
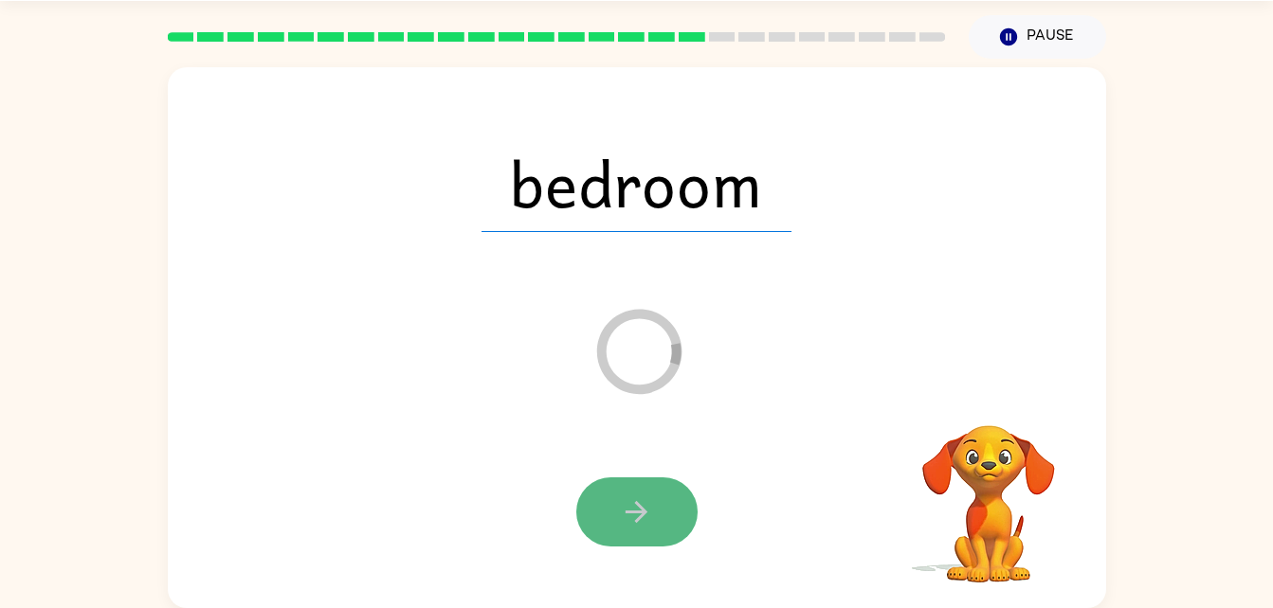
click at [683, 495] on button "button" at bounding box center [636, 512] width 121 height 69
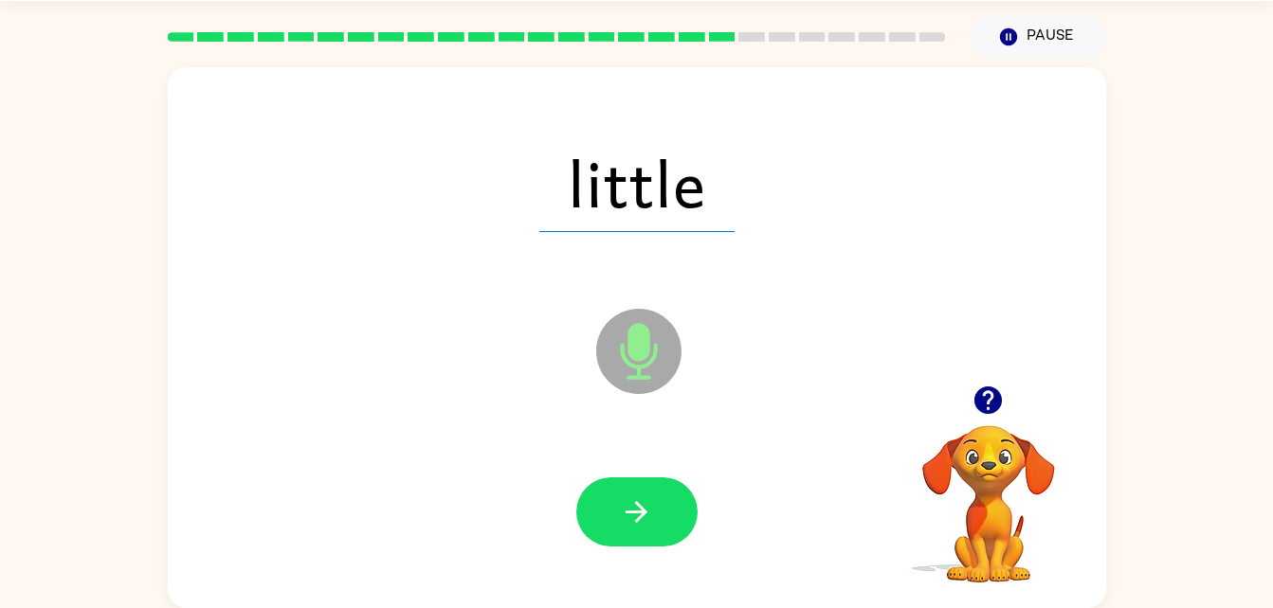
click at [631, 203] on span "little" at bounding box center [636, 183] width 195 height 99
click at [635, 530] on button "button" at bounding box center [636, 512] width 121 height 69
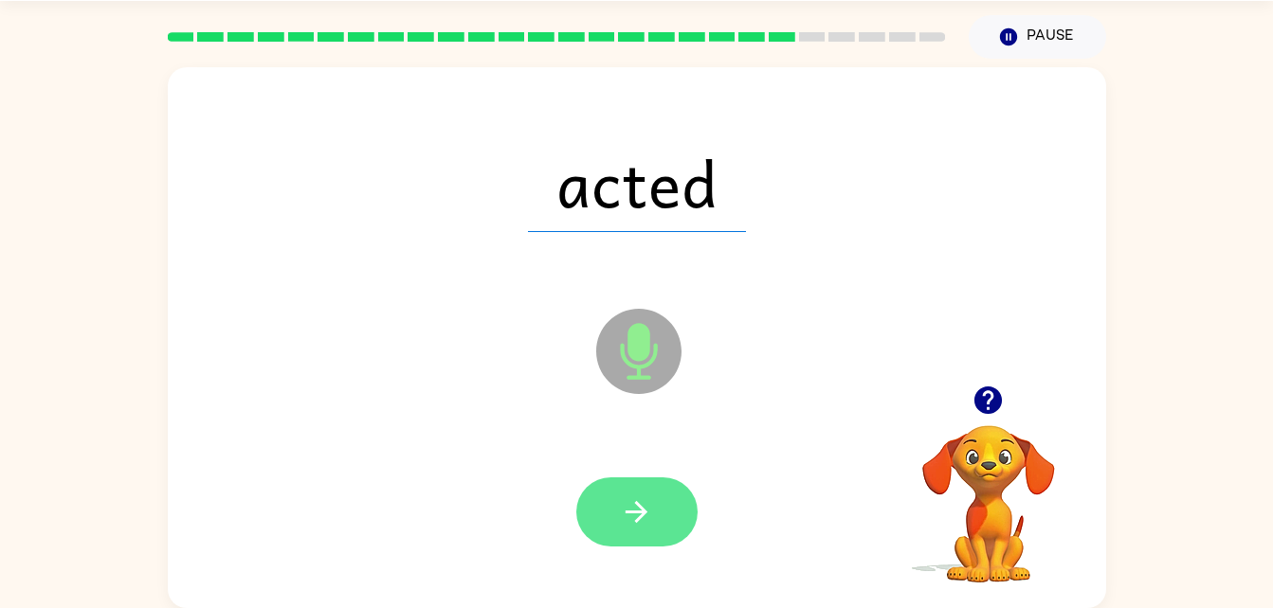
click at [627, 488] on button "button" at bounding box center [636, 512] width 121 height 69
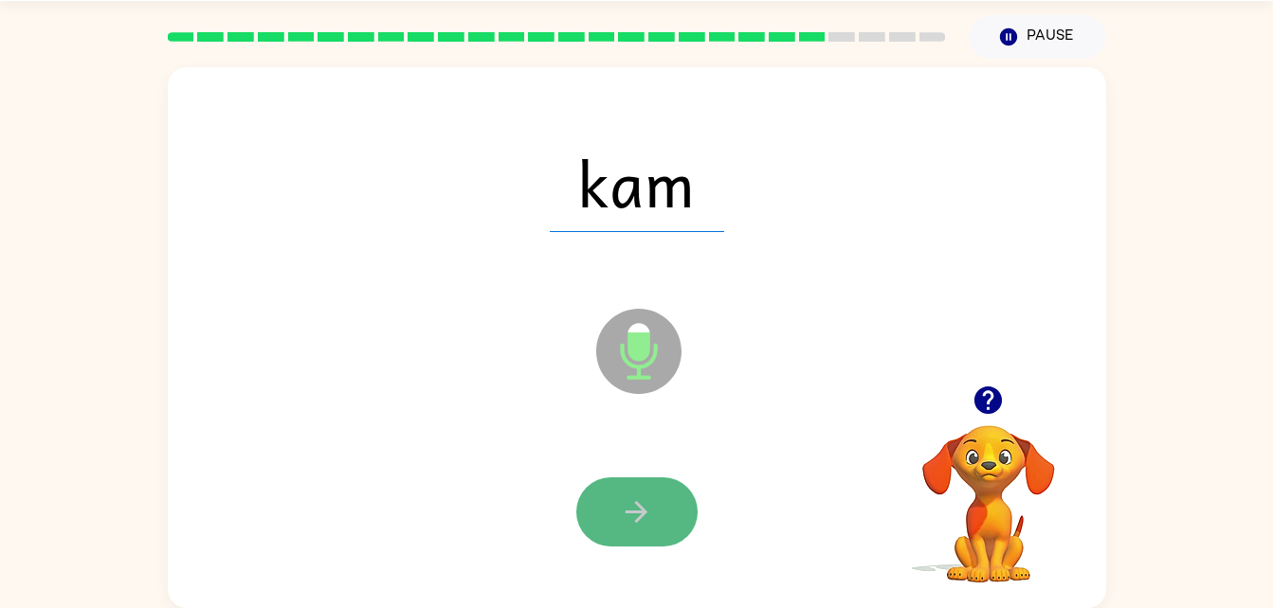
click at [663, 501] on button "button" at bounding box center [636, 512] width 121 height 69
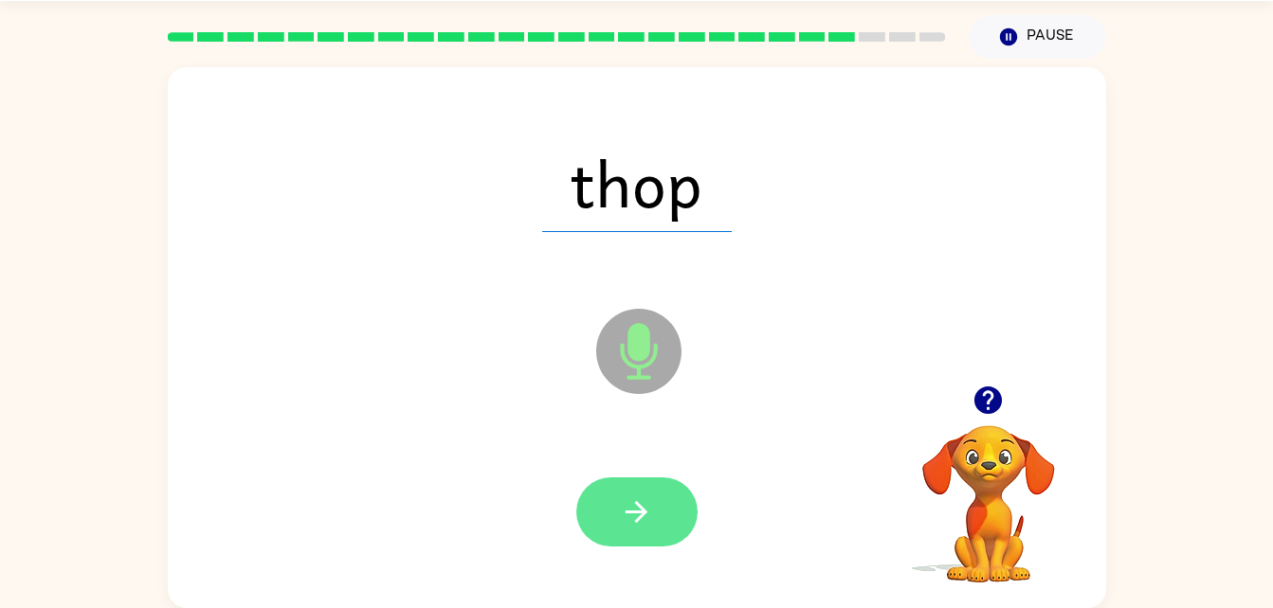
click at [632, 510] on icon "button" at bounding box center [636, 512] width 33 height 33
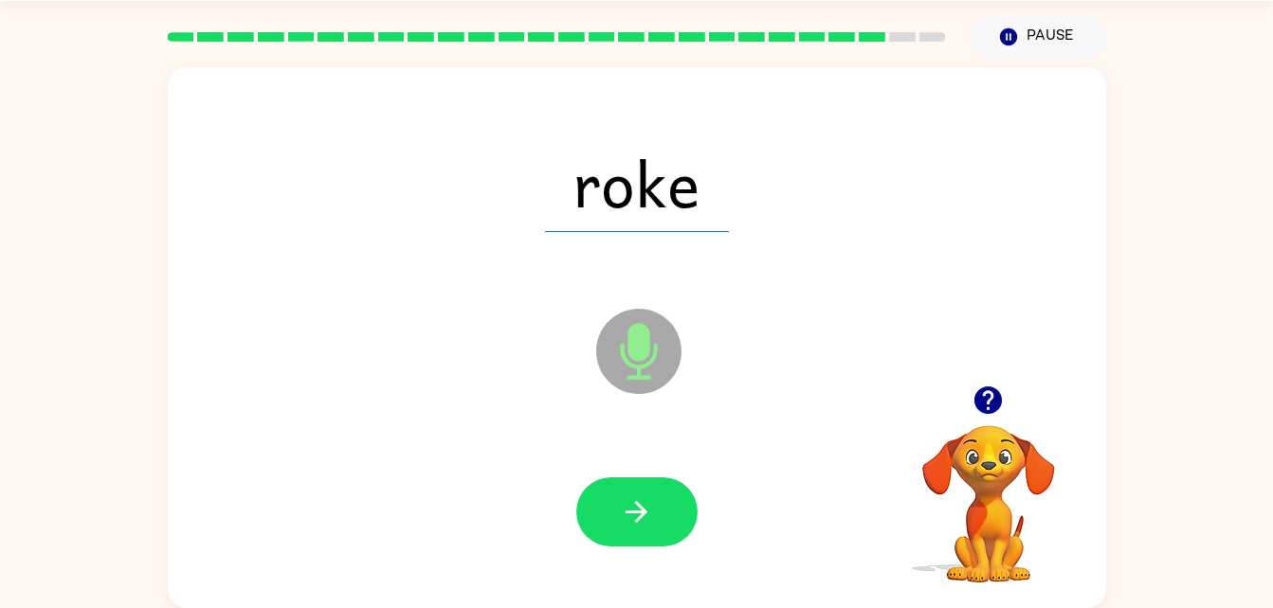
click at [654, 549] on div at bounding box center [637, 512] width 900 height 155
click at [655, 528] on button "button" at bounding box center [636, 512] width 121 height 69
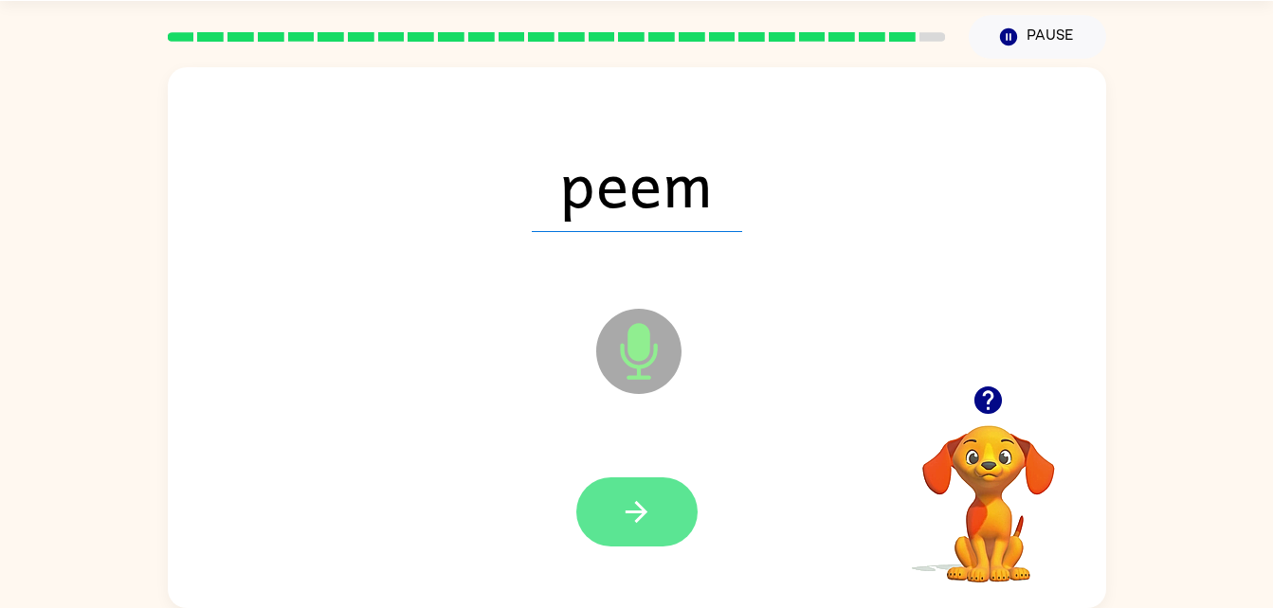
click at [654, 511] on button "button" at bounding box center [636, 512] width 121 height 69
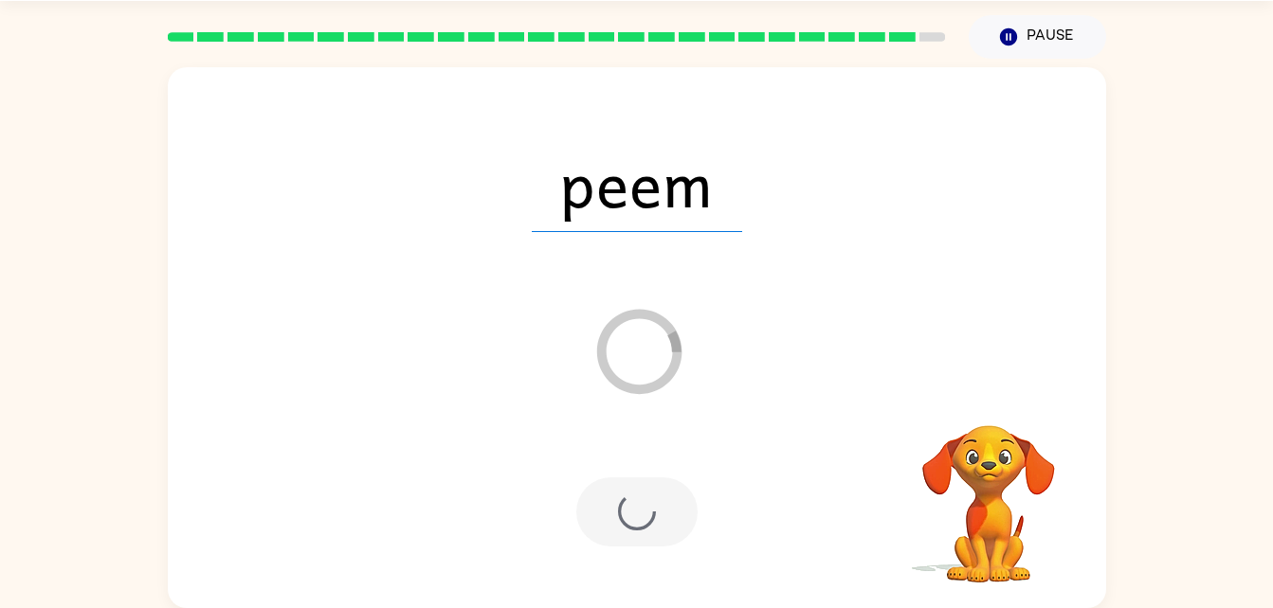
scroll to position [24, 0]
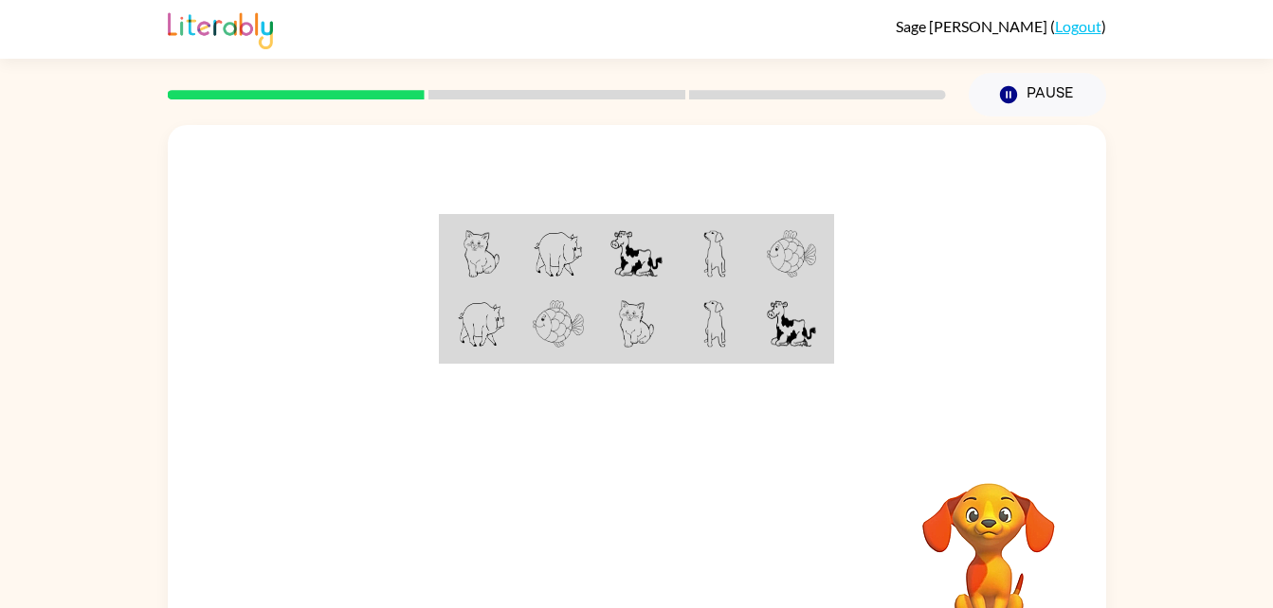
drag, startPoint x: 336, startPoint y: 257, endPoint x: 583, endPoint y: 425, distance: 298.9
click at [583, 425] on div at bounding box center [637, 284] width 938 height 318
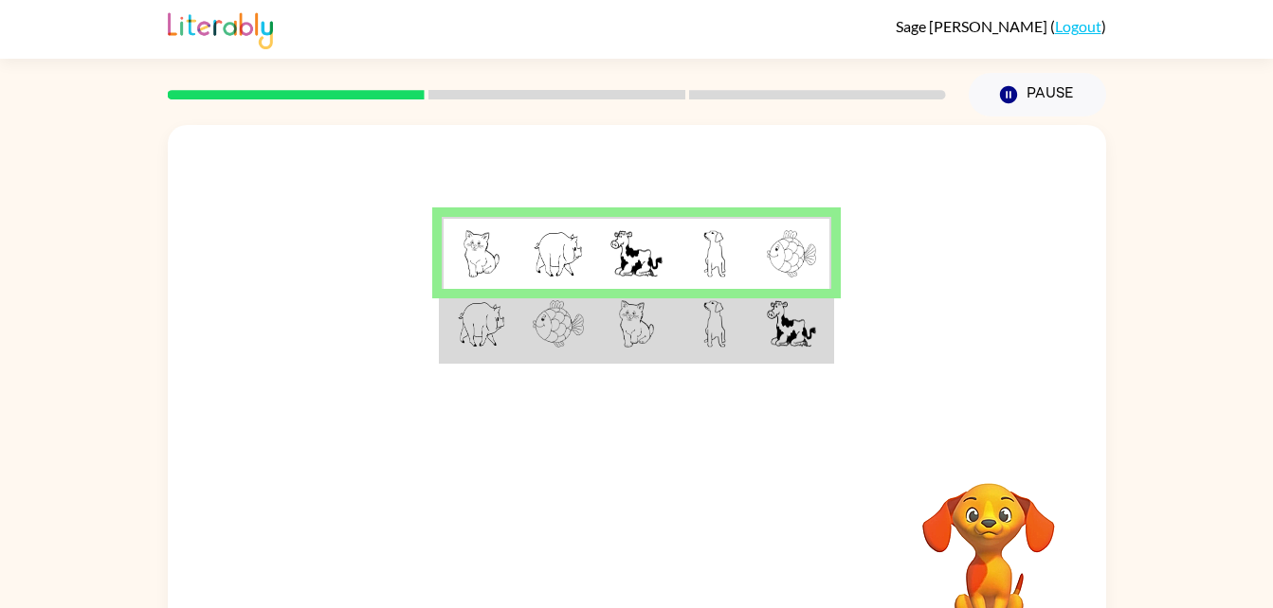
click at [655, 350] on td at bounding box center [636, 325] width 78 height 73
click at [692, 319] on td at bounding box center [715, 325] width 78 height 73
click at [717, 342] on img at bounding box center [714, 323] width 23 height 47
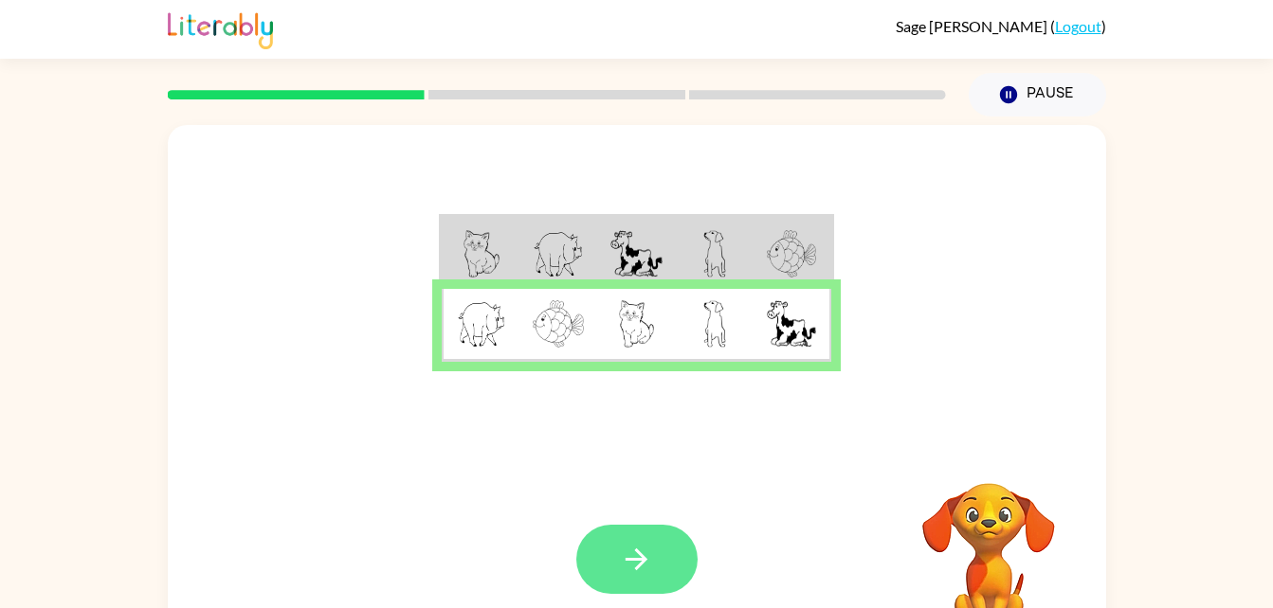
drag, startPoint x: 635, startPoint y: 550, endPoint x: 614, endPoint y: 562, distance: 24.2
click at [614, 562] on button "button" at bounding box center [636, 559] width 121 height 69
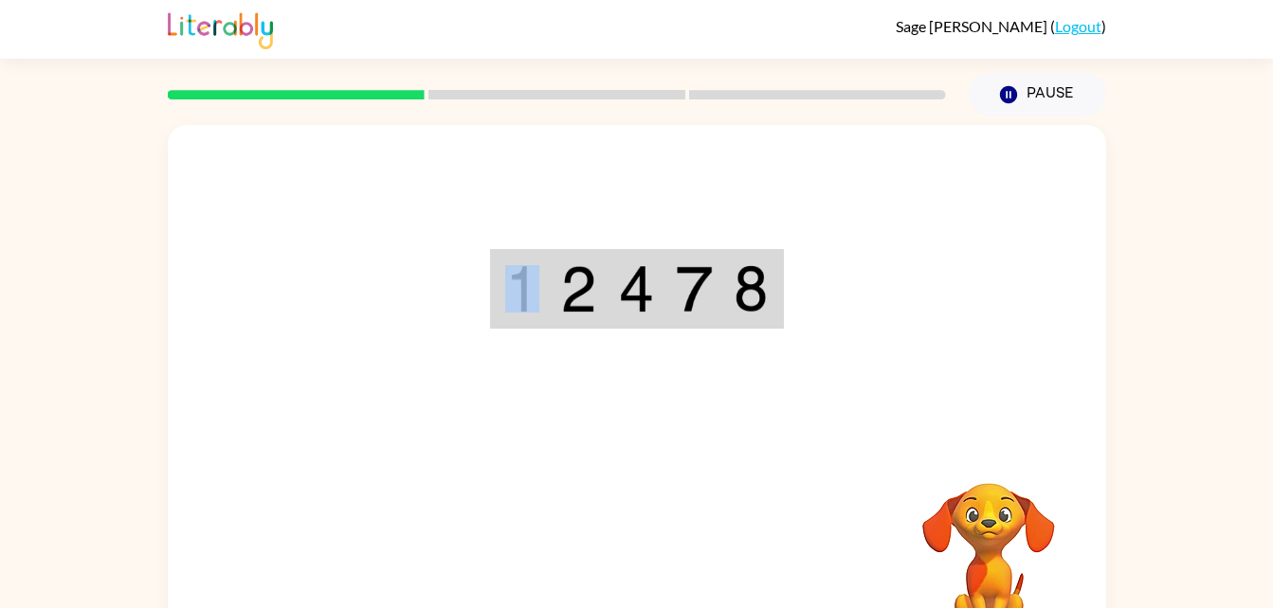
drag, startPoint x: 614, startPoint y: 562, endPoint x: 504, endPoint y: 278, distance: 304.9
click at [504, 278] on div "Your browser must support playing .mp4 files to use Literably. Please try using…" at bounding box center [637, 395] width 938 height 541
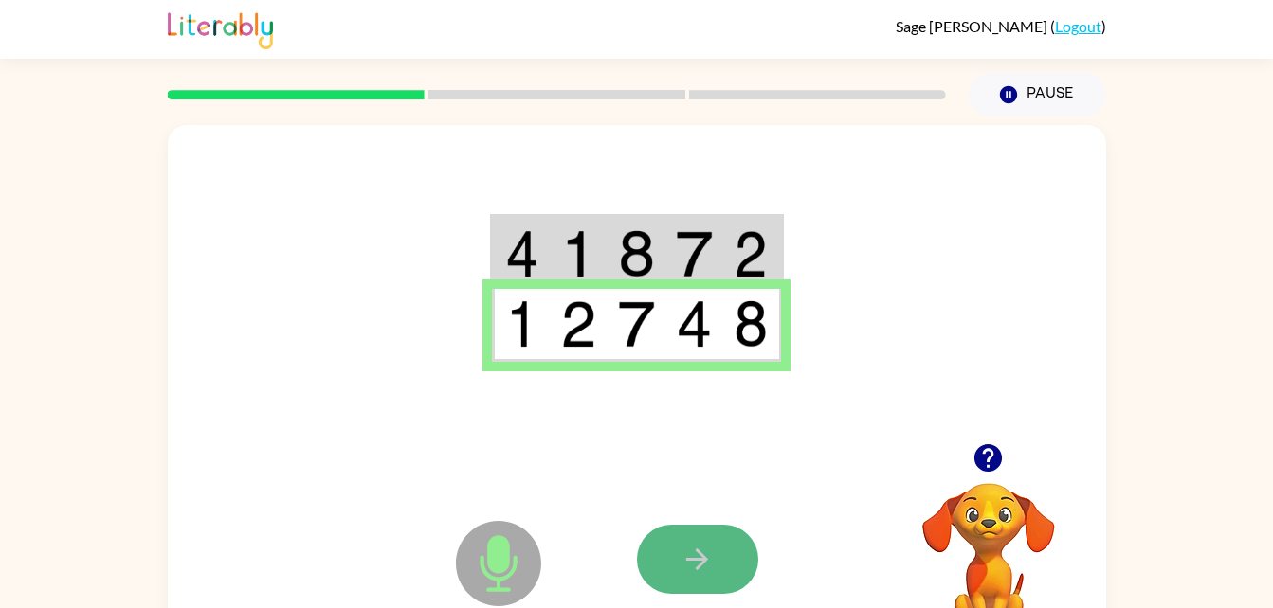
click at [717, 559] on button "button" at bounding box center [697, 559] width 121 height 69
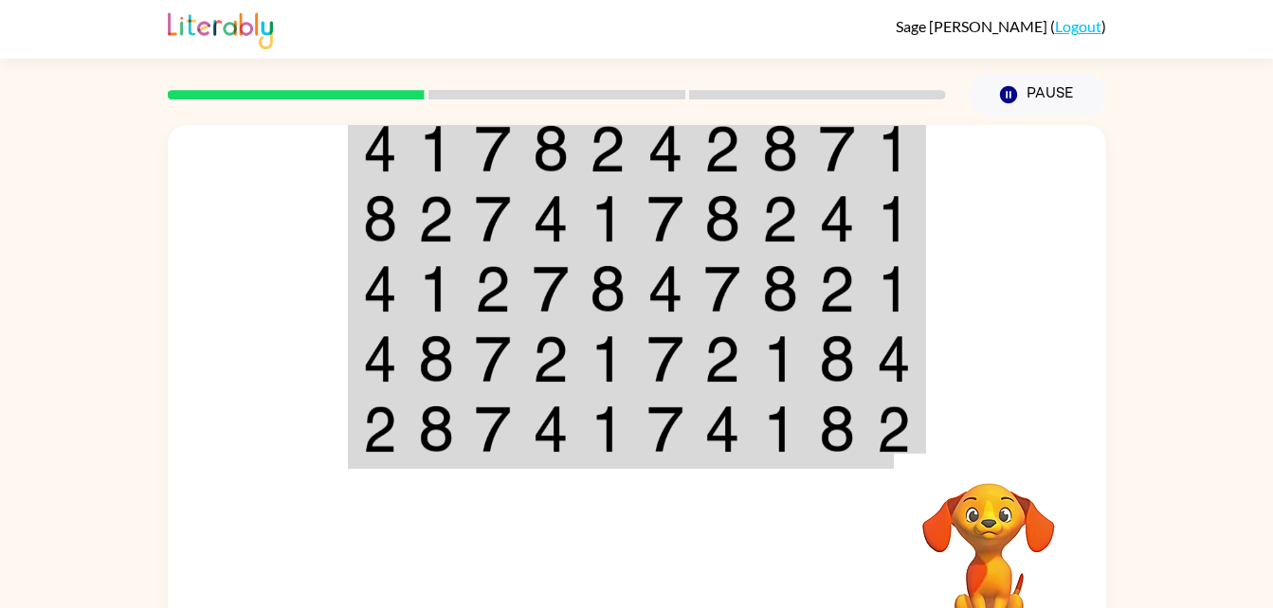
scroll to position [24, 0]
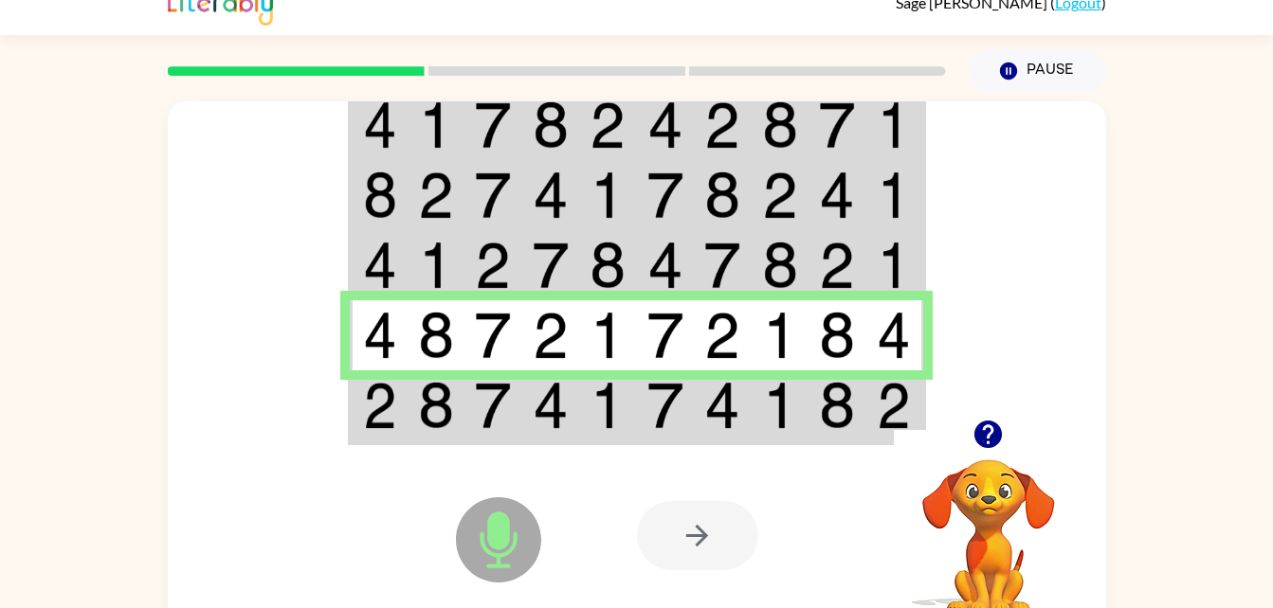
click at [644, 542] on div at bounding box center [697, 535] width 121 height 69
click at [650, 539] on div at bounding box center [697, 535] width 121 height 69
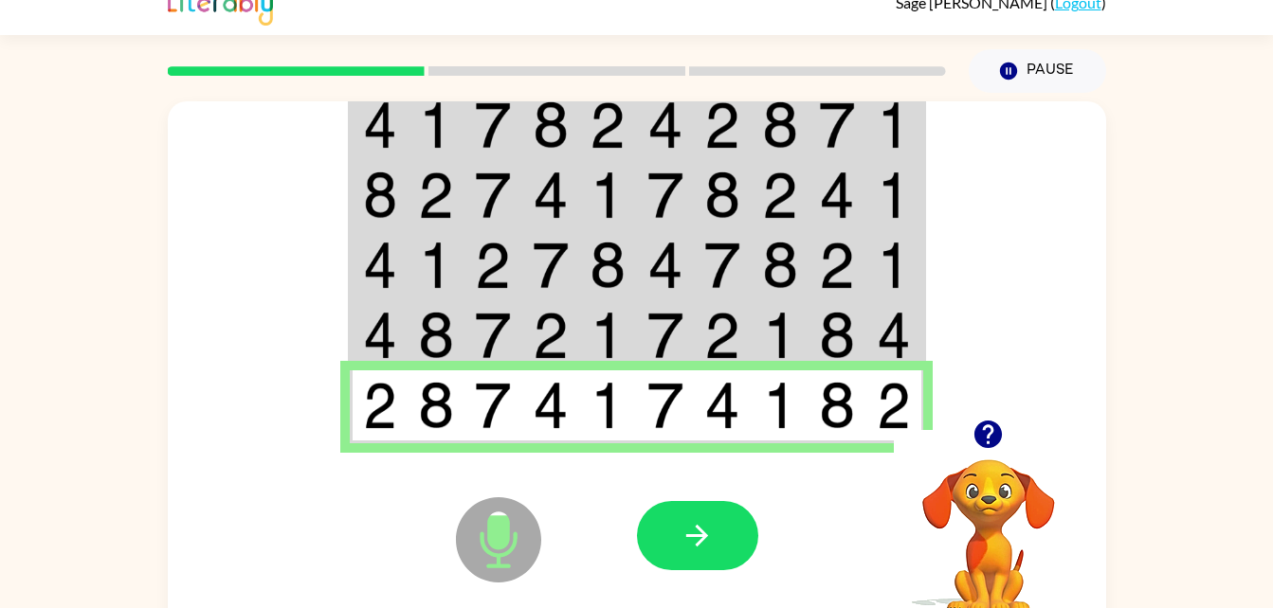
click at [886, 412] on img at bounding box center [894, 405] width 34 height 47
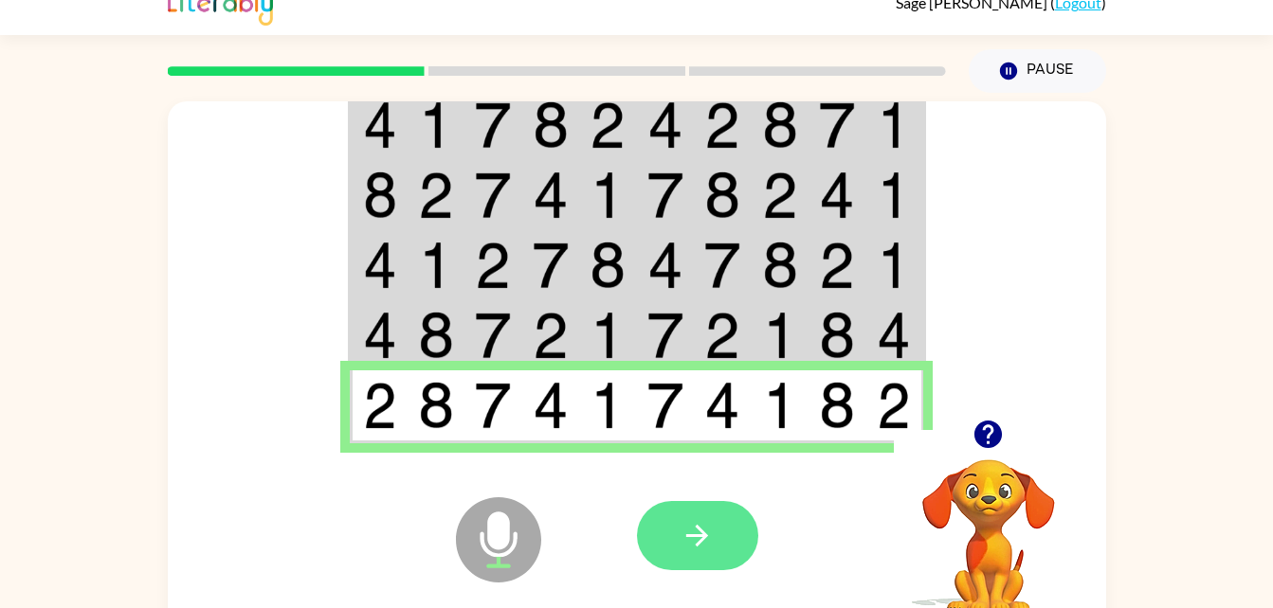
click at [707, 538] on icon "button" at bounding box center [697, 535] width 33 height 33
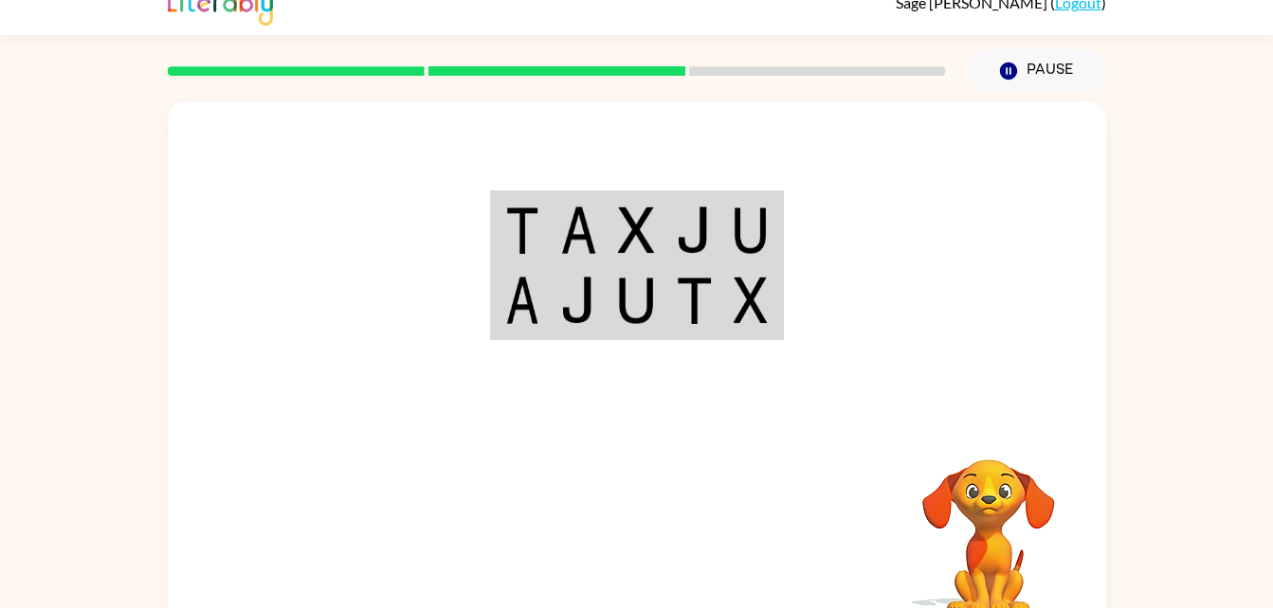
scroll to position [23, 0]
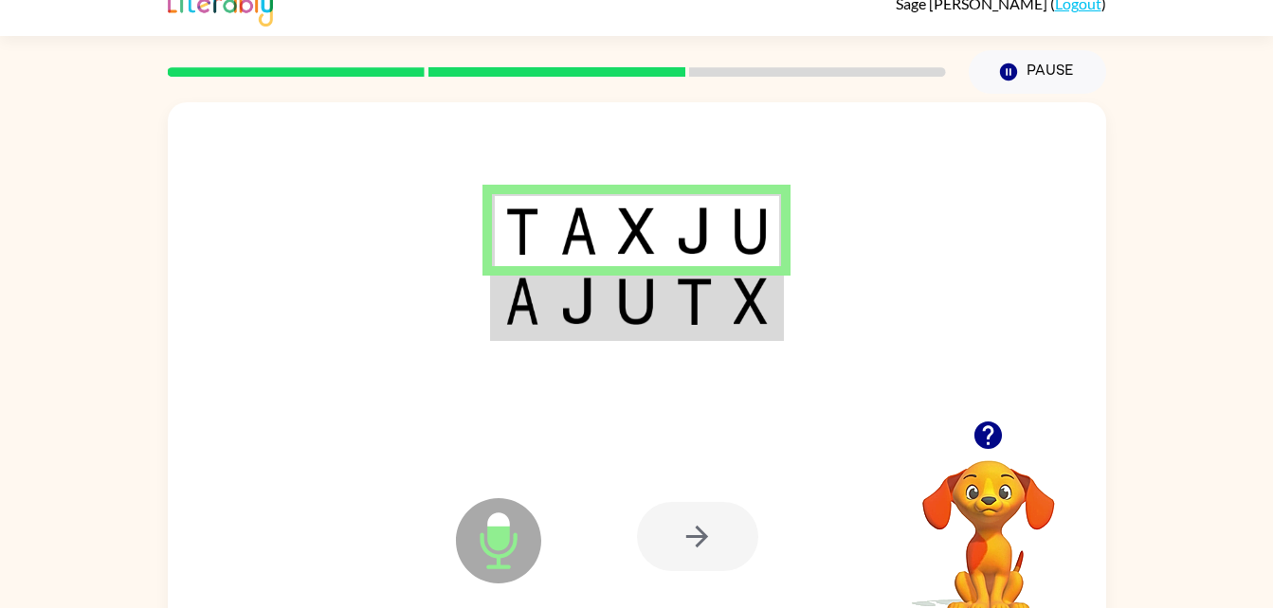
click at [603, 372] on div at bounding box center [637, 261] width 938 height 318
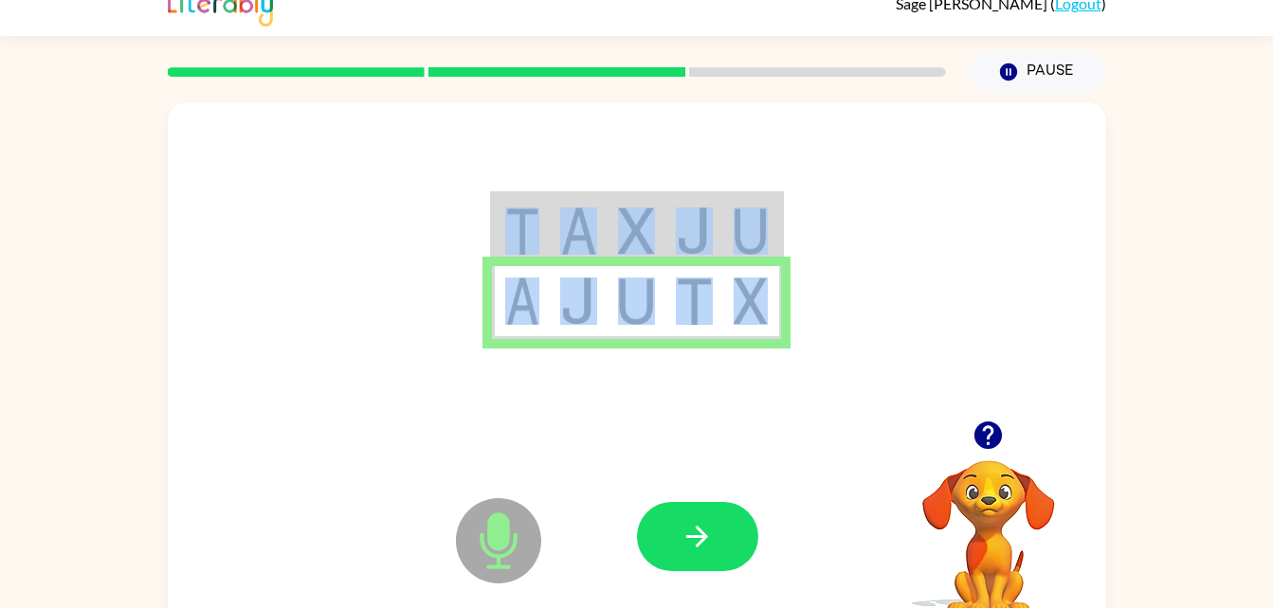
scroll to position [58, 0]
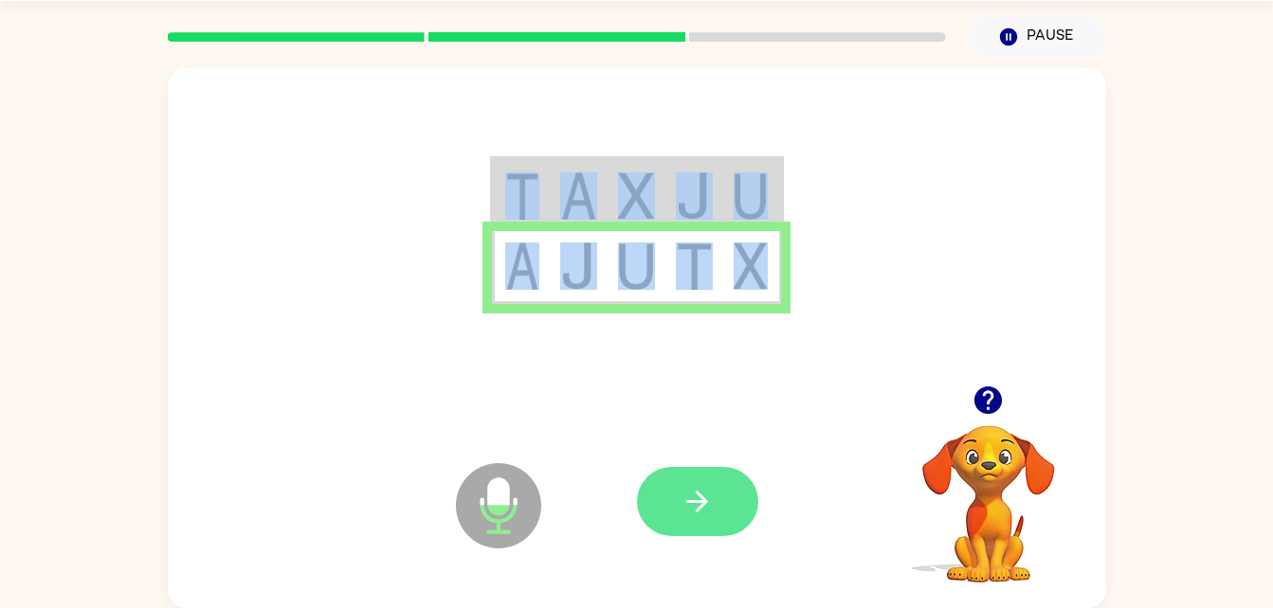
drag, startPoint x: 735, startPoint y: 377, endPoint x: 674, endPoint y: 500, distance: 137.8
click at [674, 500] on div "Microphone The Microphone is here when it is your turn to talk Your browser mus…" at bounding box center [637, 337] width 938 height 541
drag, startPoint x: 674, startPoint y: 500, endPoint x: 682, endPoint y: 506, distance: 10.3
click at [682, 506] on icon "button" at bounding box center [697, 501] width 33 height 33
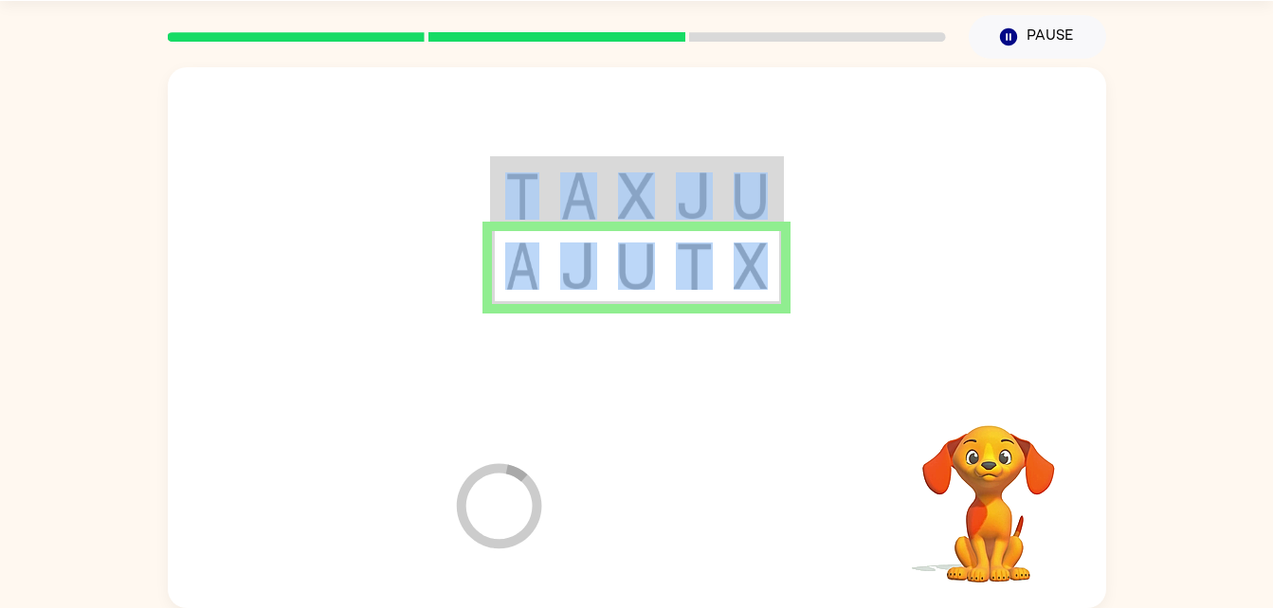
click at [682, 506] on div at bounding box center [777, 501] width 280 height 213
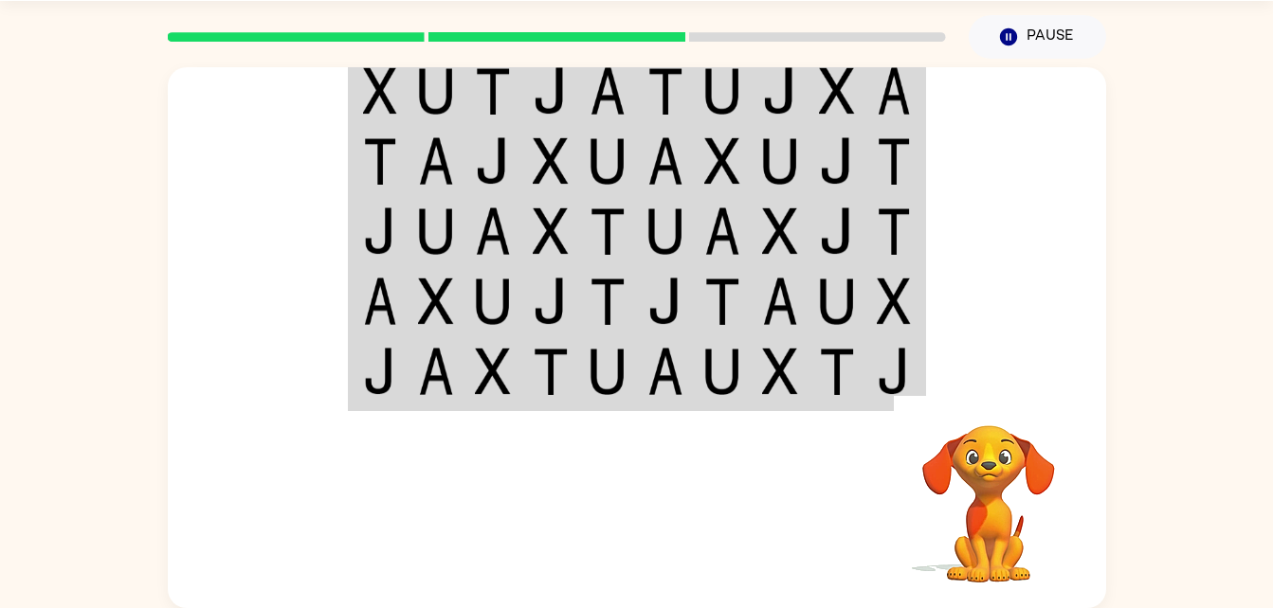
click at [371, 90] on img at bounding box center [380, 90] width 34 height 47
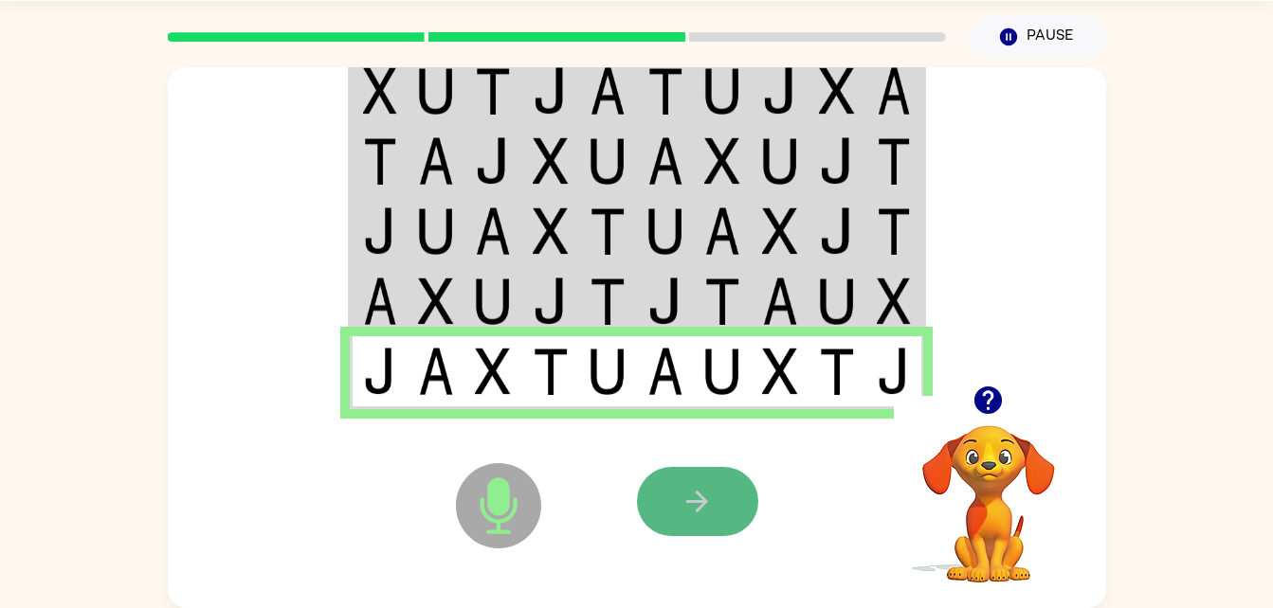
click at [674, 494] on button "button" at bounding box center [697, 501] width 121 height 69
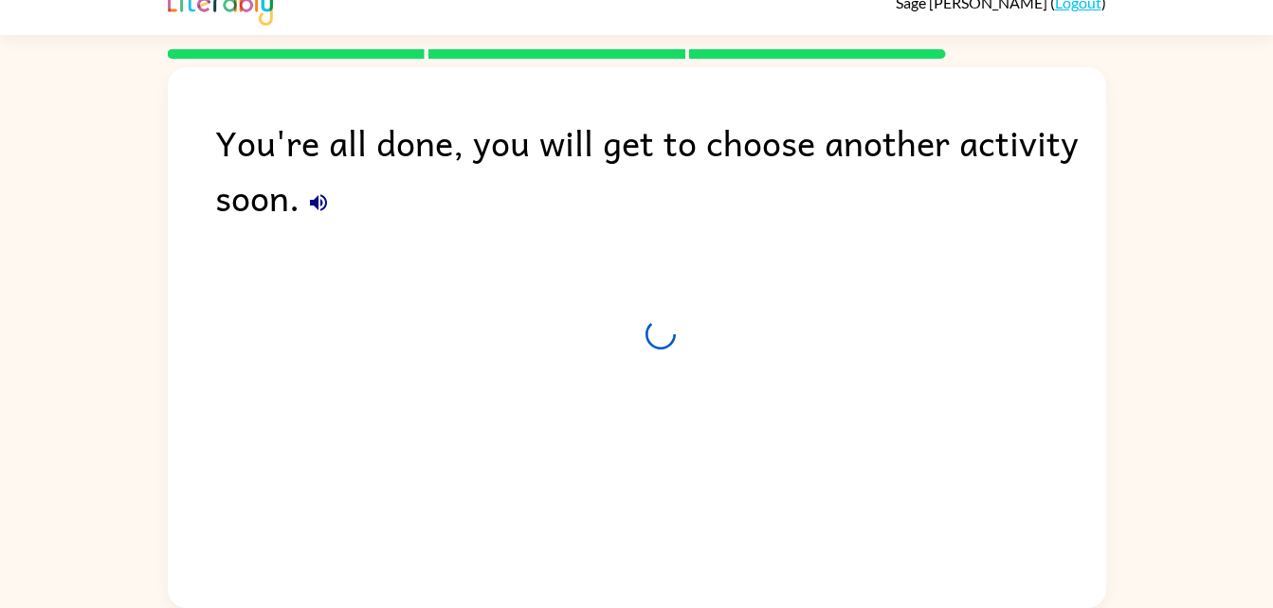
scroll to position [24, 0]
